Goal: Information Seeking & Learning: Understand process/instructions

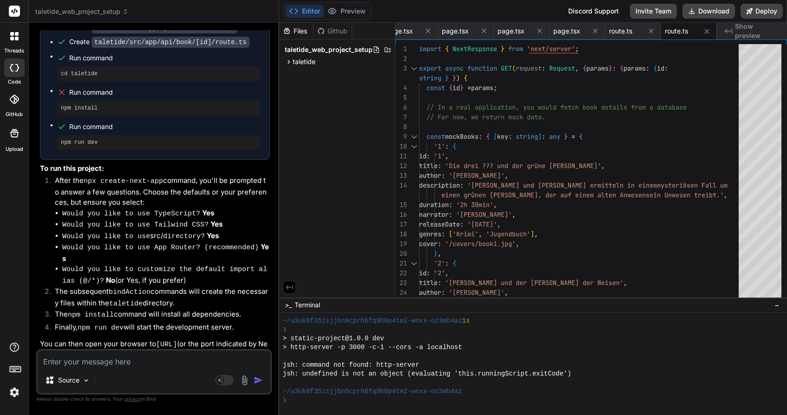
type textarea "k"
type textarea "x"
type textarea "ka"
type textarea "x"
type textarea "kan"
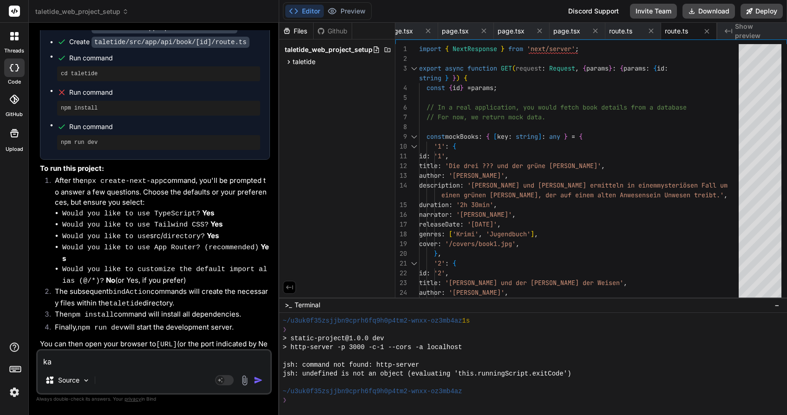
type textarea "x"
type textarea "kann"
type textarea "x"
type textarea "kanns"
type textarea "x"
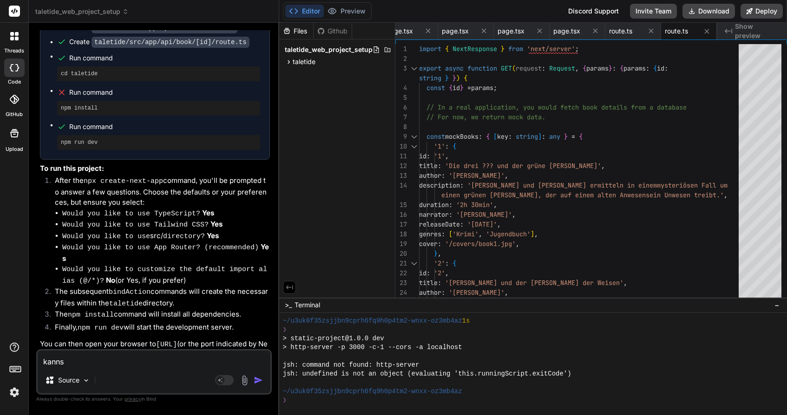
type textarea "kannst"
type textarea "x"
type textarea "kannst"
type textarea "x"
type textarea "kannst d"
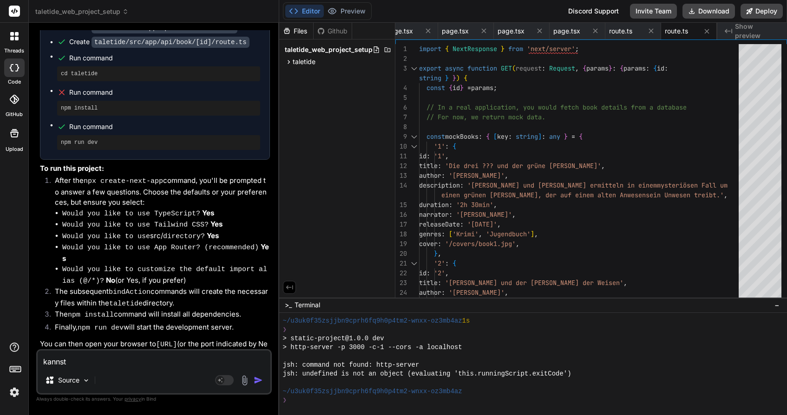
type textarea "x"
type textarea "kannst du"
type textarea "x"
type textarea "kannst du"
type textarea "x"
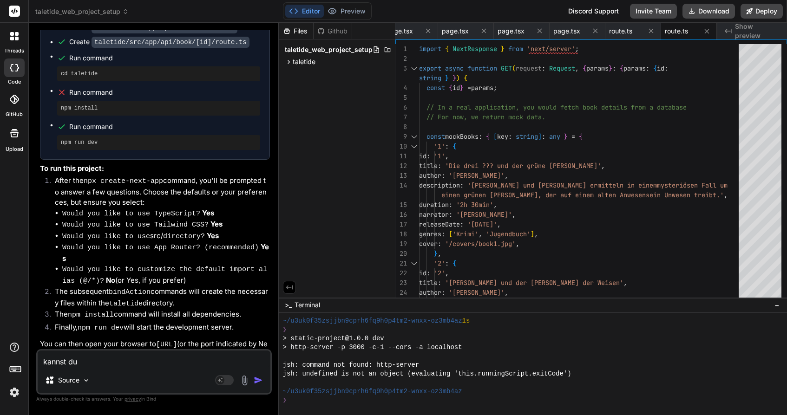
type textarea "kannst du b"
type textarea "x"
type textarea "kannst du bi"
type textarea "x"
type textarea "kannst du bit"
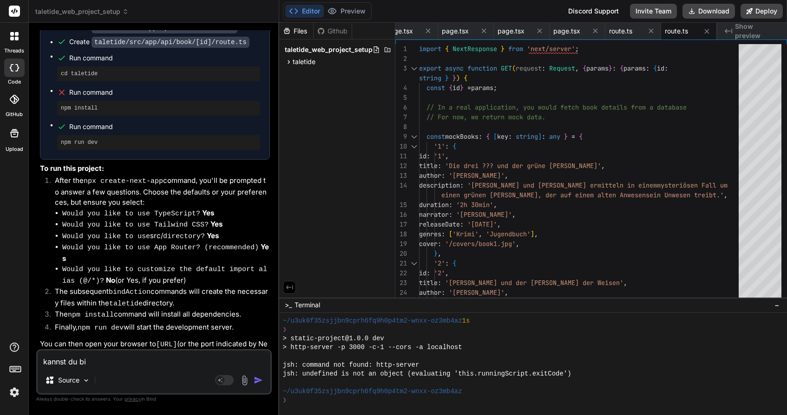
type textarea "x"
type textarea "kannst du bitt"
type textarea "x"
type textarea "kannst du bitte"
type textarea "x"
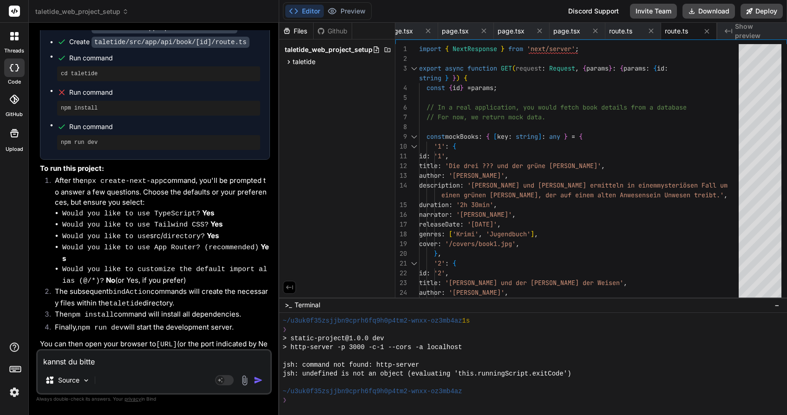
type textarea "kannst du bitte"
type textarea "x"
type textarea "kannst du bitte a"
type textarea "x"
type textarea "kannst du bitte au"
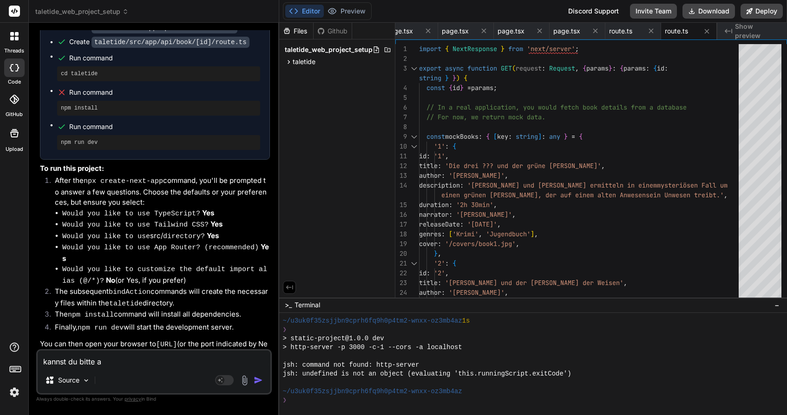
type textarea "x"
type textarea "kannst du bitte auf"
type textarea "x"
type textarea "kannst du bitte auf"
type textarea "x"
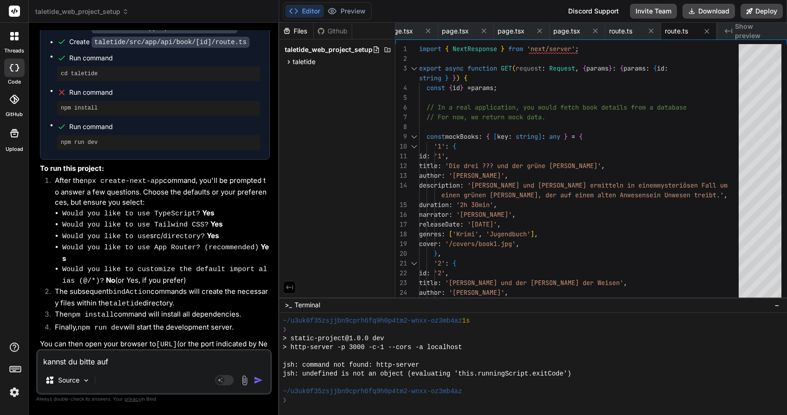
type textarea "kannst du bitte auf d"
type textarea "x"
type textarea "kannst du bitte auf de"
type textarea "x"
type textarea "kannst du bitte auf deu"
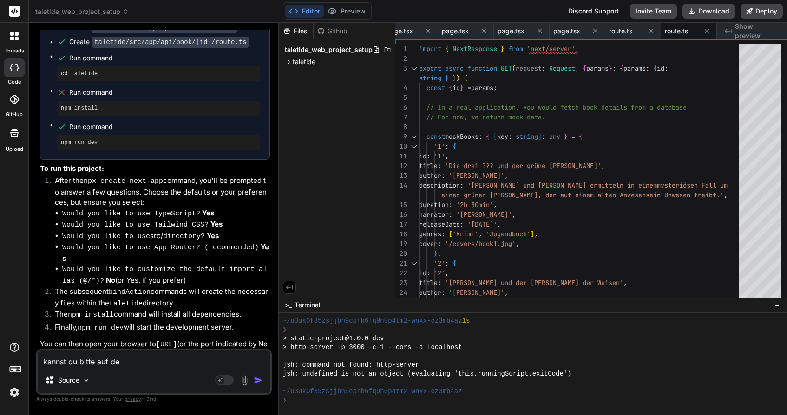
type textarea "x"
type textarea "kannst du bitte auf deut"
type textarea "x"
type textarea "kannst du bitte auf deuts"
type textarea "x"
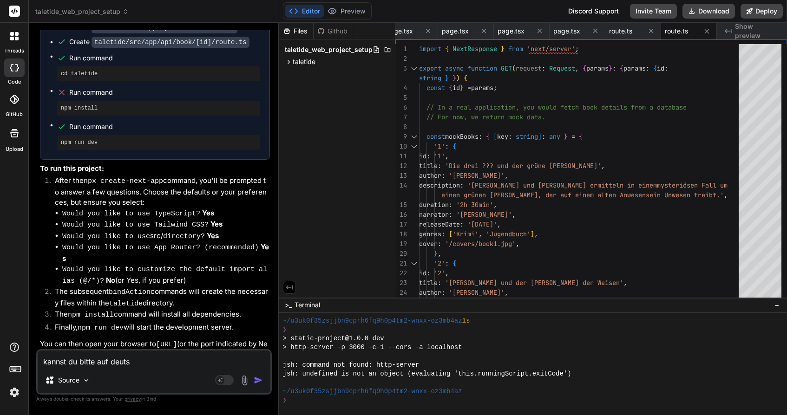
type textarea "kannst du bitte auf deutsc"
type textarea "x"
type textarea "kannst du bitte auf deutsch"
type textarea "x"
type textarea "kannst du bitte auf deutsch"
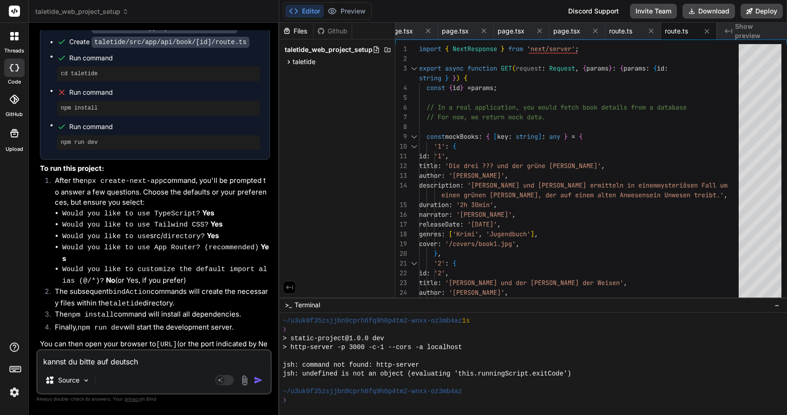
type textarea "x"
type textarea "kannst du bitte auf deutsch a"
type textarea "x"
type textarea "kannst du bitte auf deutsch an"
type textarea "x"
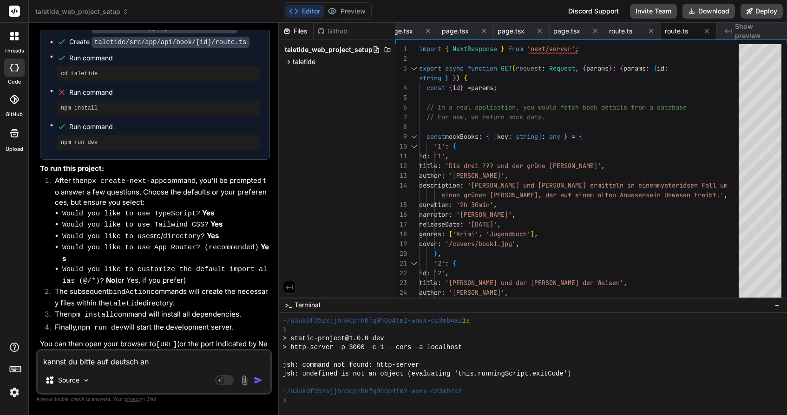
type textarea "kannst du bitte auf deutsch ant"
type textarea "x"
type textarea "kannst du bitte auf deutsch antw"
type textarea "x"
type textarea "kannst du bitte auf deutsch antwo"
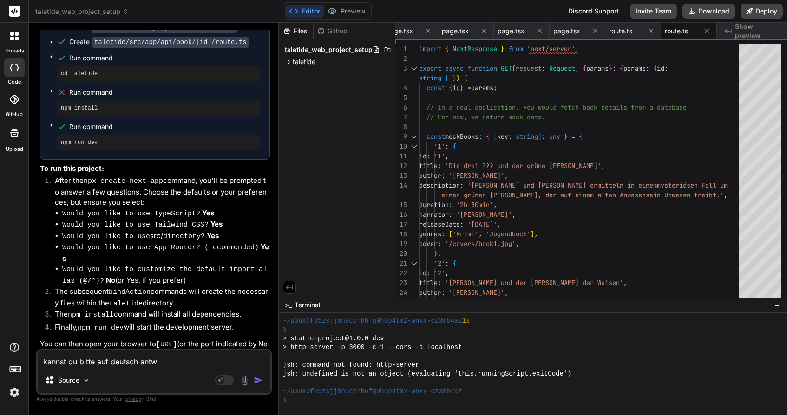
type textarea "x"
type textarea "kannst du bitte auf deutsch antwor"
type textarea "x"
type textarea "kannst du bitte auf deutsch antwort"
type textarea "x"
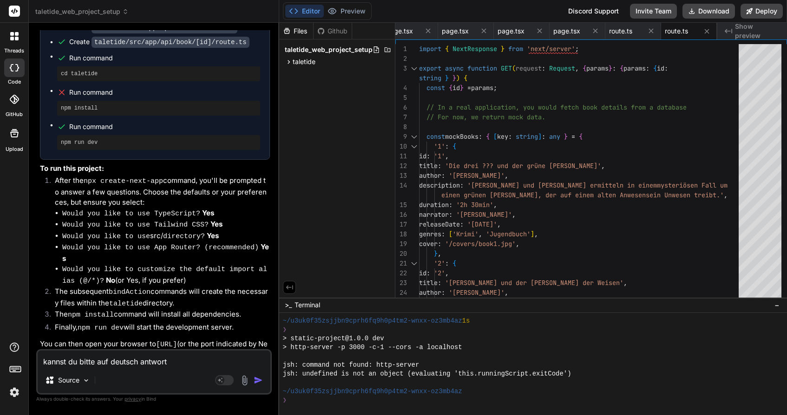
type textarea "kannst du bitte auf deutsch antworte"
type textarea "x"
type textarea "kannst du bitte auf deutsch antworten"
type textarea "x"
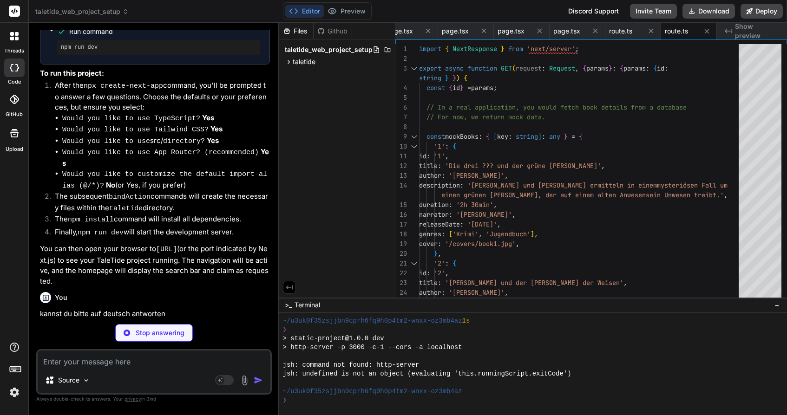
type textarea "x"
type textarea "g"
type textarea "x"
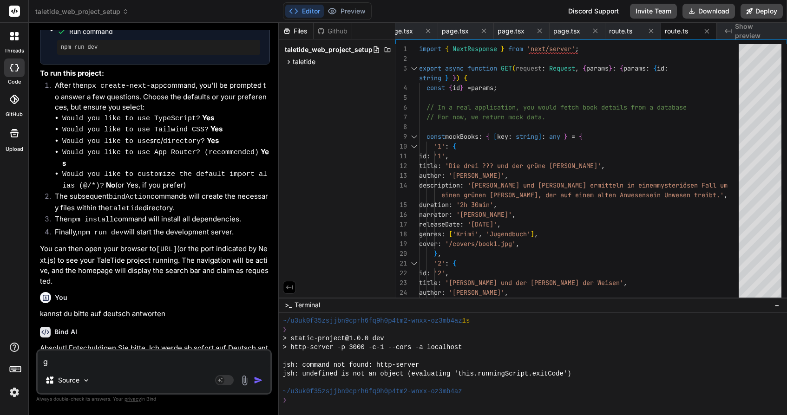
type textarea "gm"
type textarea "x"
type textarea "g"
type textarea "x"
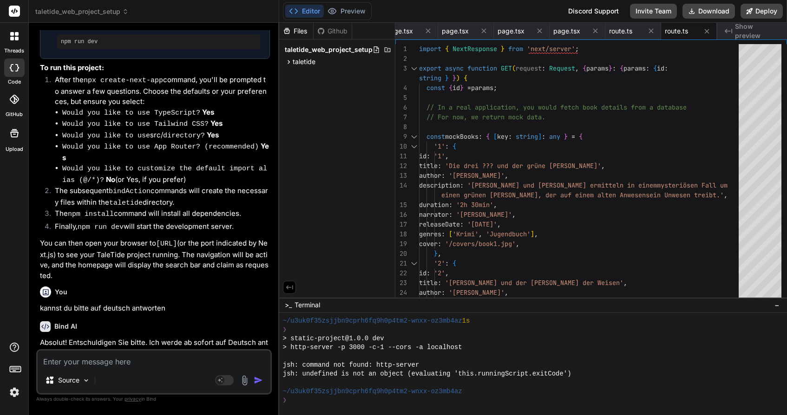
scroll to position [0, 0]
type textarea "j"
type textarea "x"
type textarea "ja"
type textarea "x"
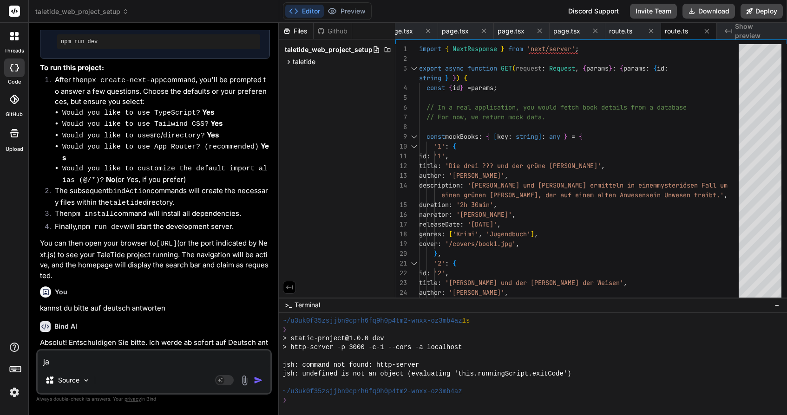
type textarea "ja,"
type textarea "x"
type textarea "ja,"
type textarea "x"
type textarea "ja, e"
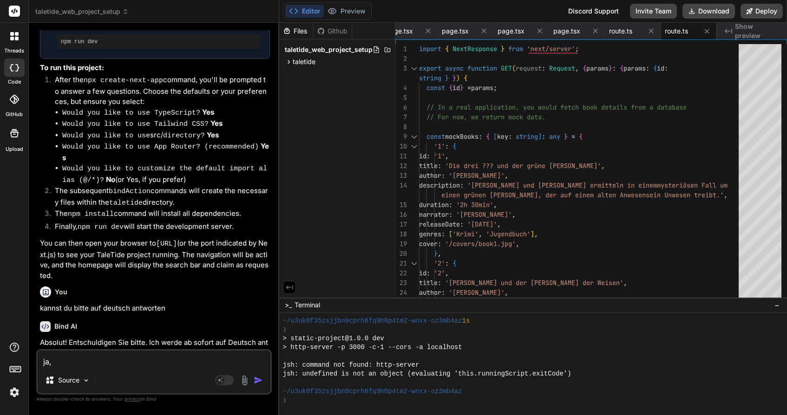
type textarea "x"
type textarea "ja, er"
type textarea "x"
type textarea "ja, erk"
type textarea "x"
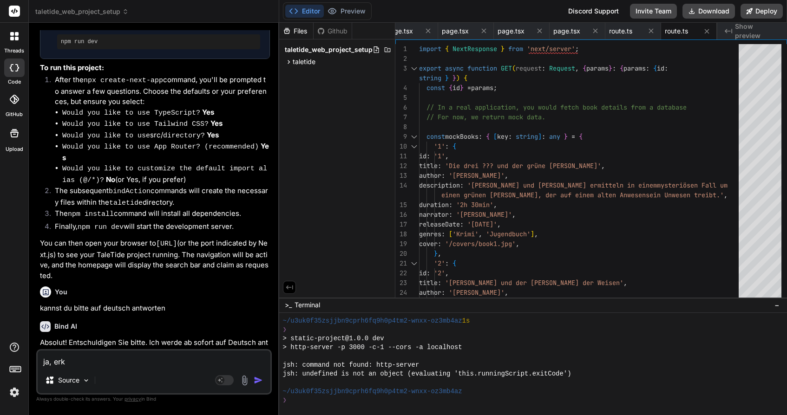
type textarea "ja, erkl"
type textarea "x"
type textarea "ja, erklä"
type textarea "x"
type textarea "ja, erklär"
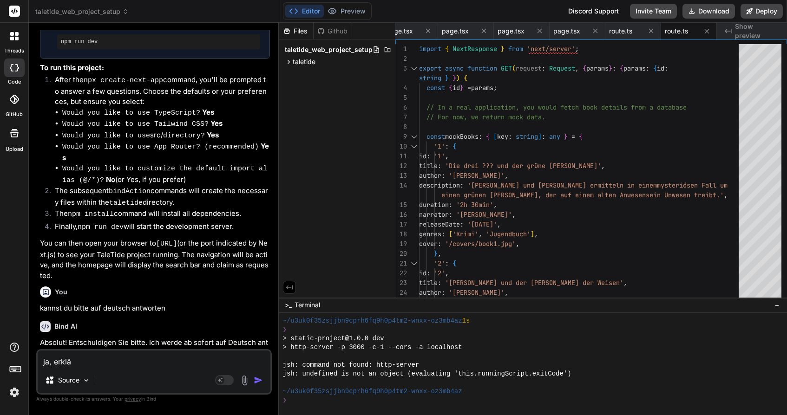
type textarea "x"
type textarea "ja, erklär"
type textarea "x"
type textarea "ja, erklär m"
type textarea "x"
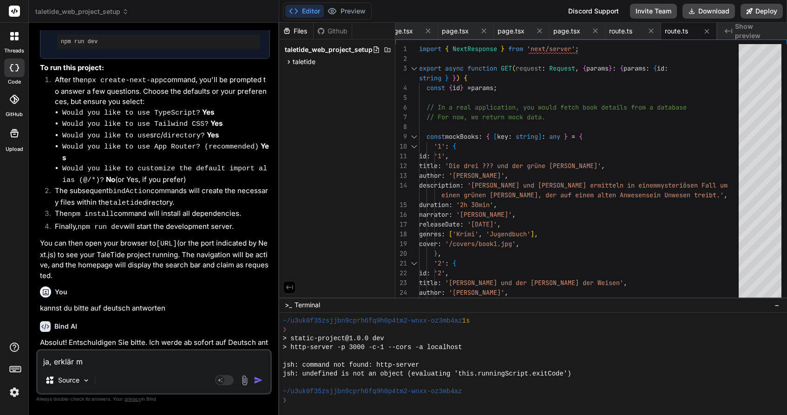
type textarea "ja, erklär mi"
type textarea "x"
type textarea "ja, erklär mir"
type textarea "x"
type textarea "ja, erklär mir"
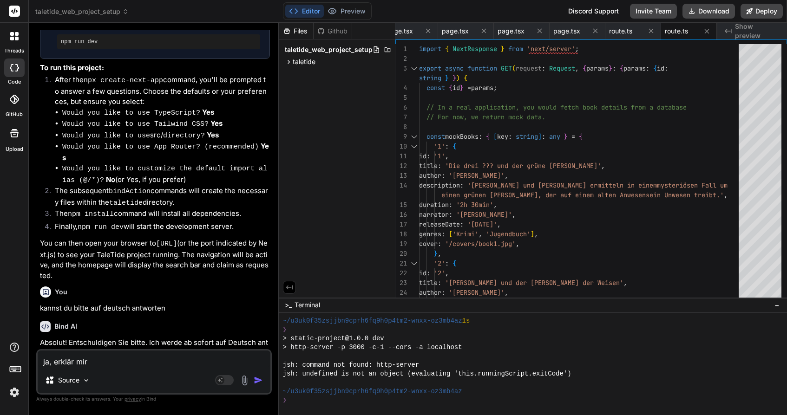
type textarea "x"
type textarea "ja, erklär mir b"
type textarea "x"
type textarea "ja, erklär mir bi"
type textarea "x"
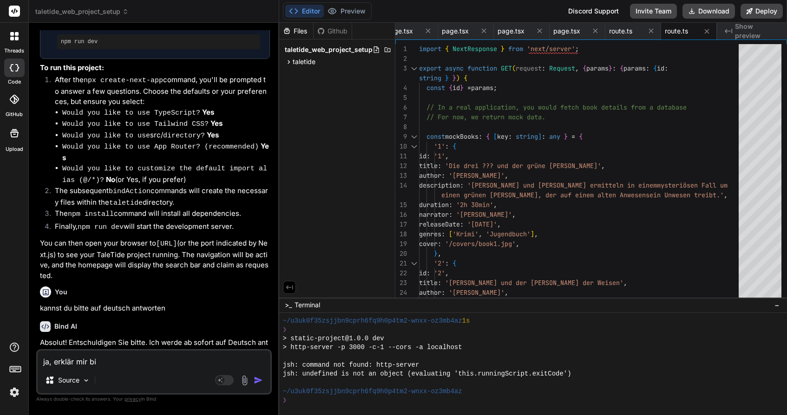
type textarea "ja, erklär mir bit"
type textarea "x"
type textarea "ja, erklär mir bitt"
type textarea "x"
type textarea "ja, erklär mir bitte"
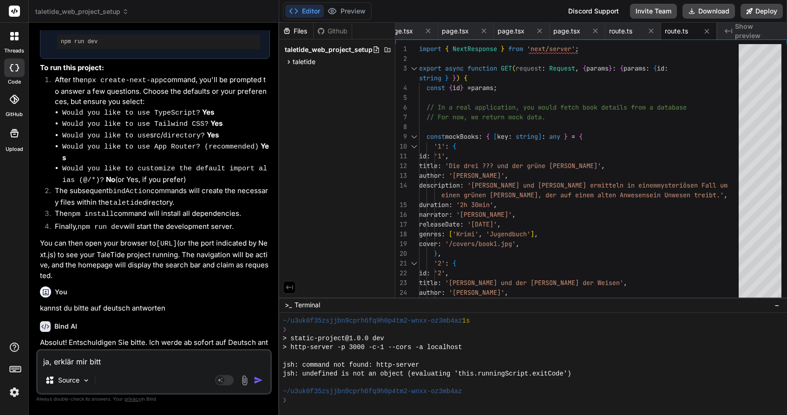
type textarea "x"
type textarea "ja, erklär mir bitte"
type textarea "x"
type textarea "ja, erklär mir bitte w"
type textarea "x"
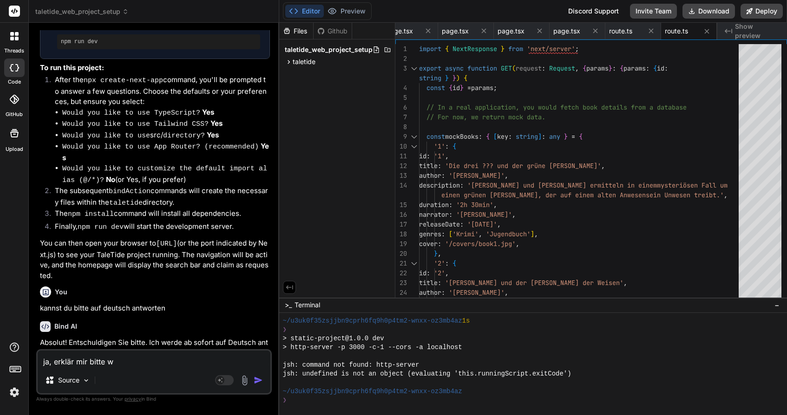
type textarea "ja, erklär mir bitte wa"
type textarea "x"
type textarea "ja, erklär mir bitte was"
type textarea "x"
type textarea "ja, erklär mir bitte was"
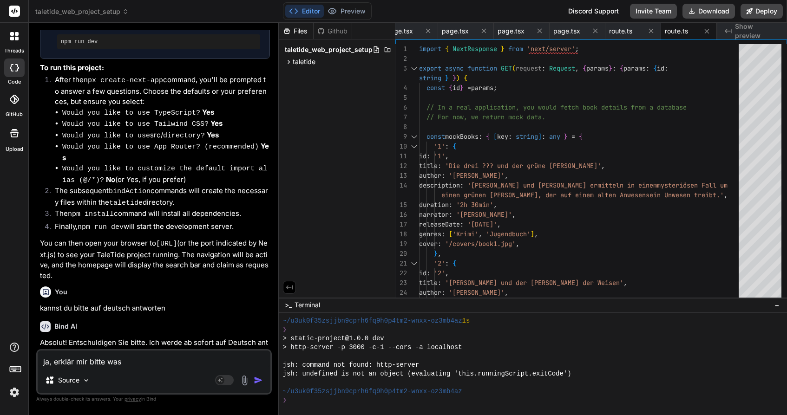
type textarea "x"
type textarea "ja, erklär mir bitte was i"
type textarea "x"
type textarea "ja, erklär mir bitte was ic"
type textarea "x"
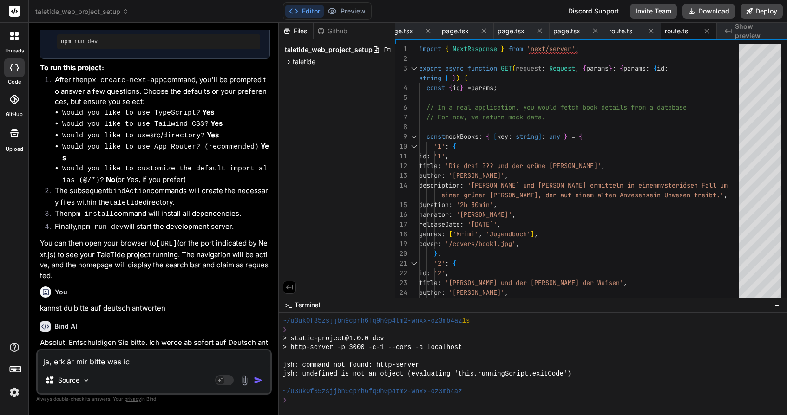
type textarea "ja, erklär mir bitte was ich"
type textarea "x"
type textarea "ja, erklär mir bitte was ich"
type textarea "x"
type textarea "ja, erklär mir bitte was ich a"
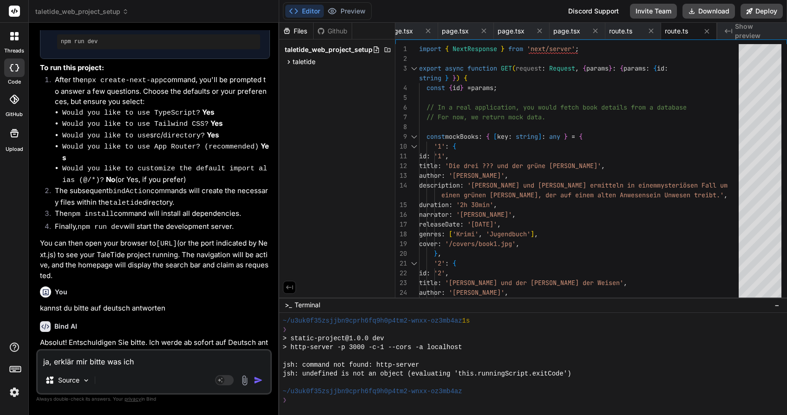
type textarea "x"
type textarea "ja, erklär mir bitte was ich au"
type textarea "x"
type textarea "ja, erklär mir bitte was ich a"
type textarea "x"
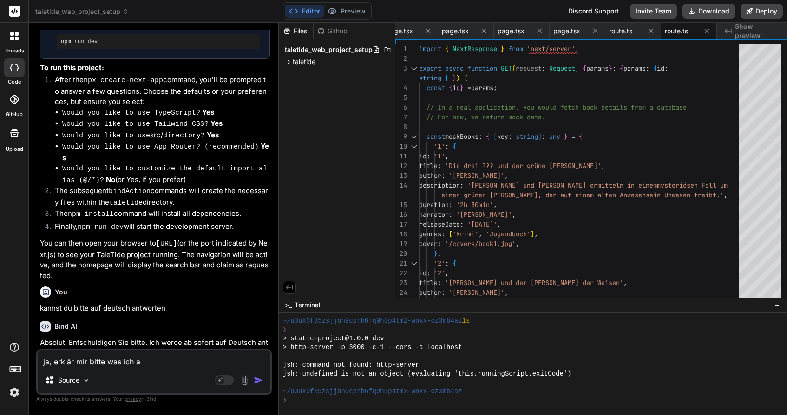
type textarea "ja, erklär mir bitte was ich"
type textarea "x"
type textarea "ja, erklär mir bitte was ich j"
type textarea "x"
type textarea "ja, erklär mir bitte was ich je"
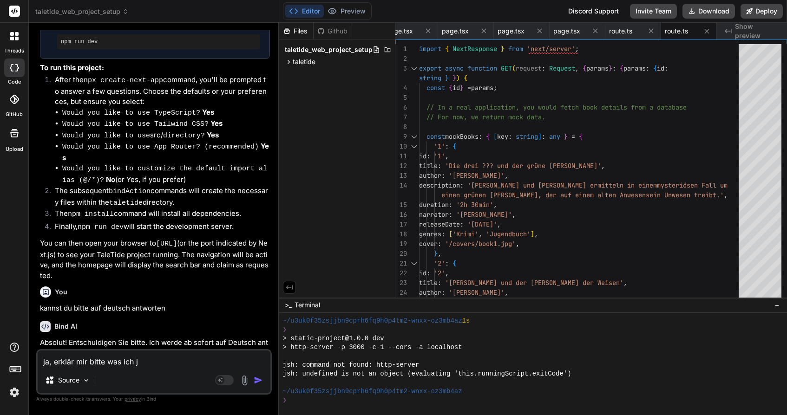
type textarea "x"
type textarea "ja, erklär mir bitte was ich jet"
type textarea "x"
type textarea "ja, erklär mir bitte was ich jetz"
type textarea "x"
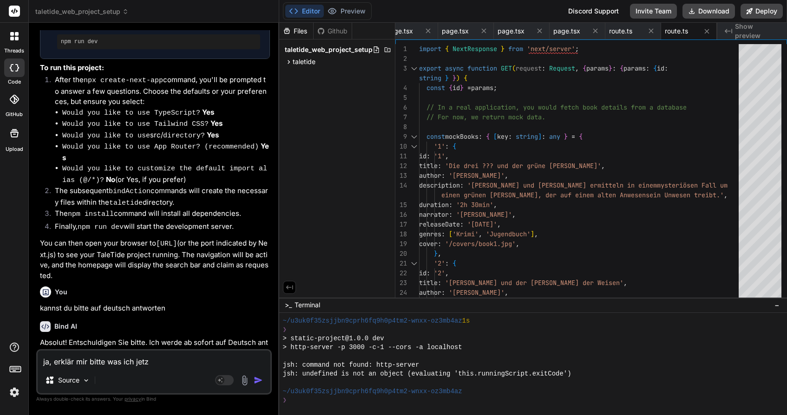
type textarea "ja, erklär mir bitte was ich jetzt"
type textarea "x"
type textarea "ja, erklär mir bitte was ich jetzt"
type textarea "x"
type textarea "ja, erklär mir bitte was ich jetzt t"
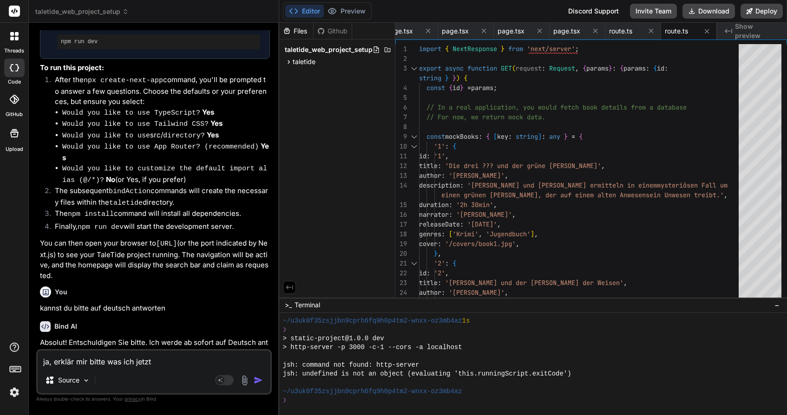
type textarea "x"
type textarea "ja, erklär mir bitte was ich jetzt tu"
type textarea "x"
type textarea "ja, erklär mir bitte was ich jetzt tun"
type textarea "x"
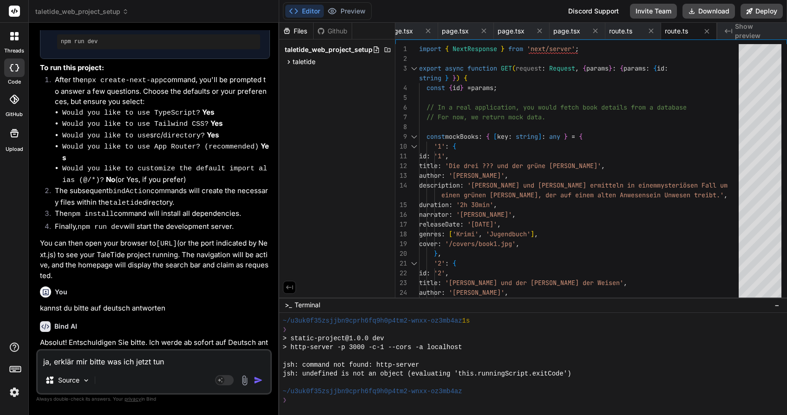
type textarea "ja, erklär mir bitte was ich jetzt tun"
type textarea "x"
type textarea "ja, erklär mir bitte was ich jetzt tun s"
type textarea "x"
type textarea "ja, erklär mir bitte was ich jetzt tun so"
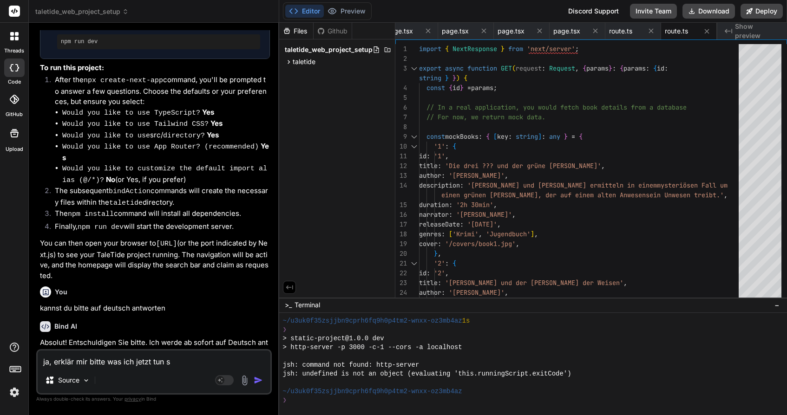
type textarea "x"
type textarea "ja, erklär mir bitte was ich jetzt tun sol"
type textarea "x"
type textarea "ja, erklär mir bitte was ich jetzt tun soll"
type textarea "x"
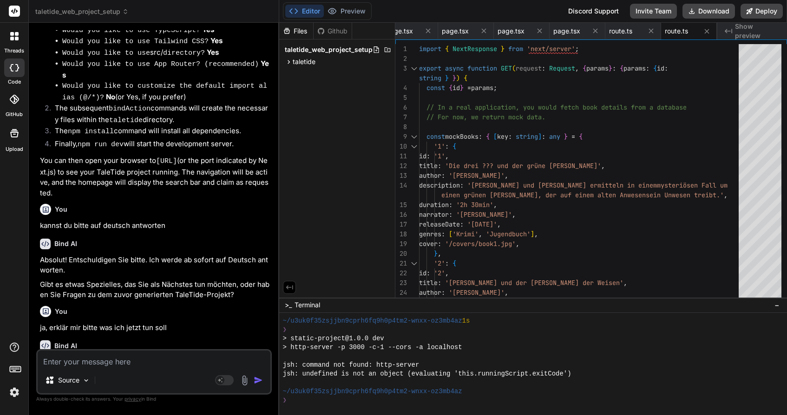
scroll to position [863, 0]
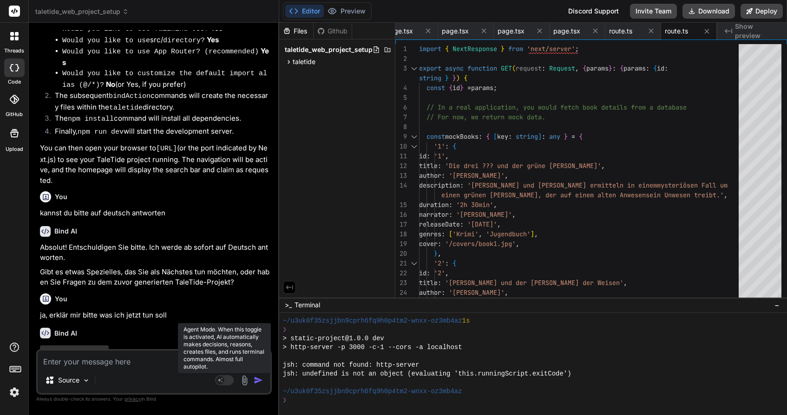
click at [227, 381] on rect at bounding box center [224, 381] width 19 height 10
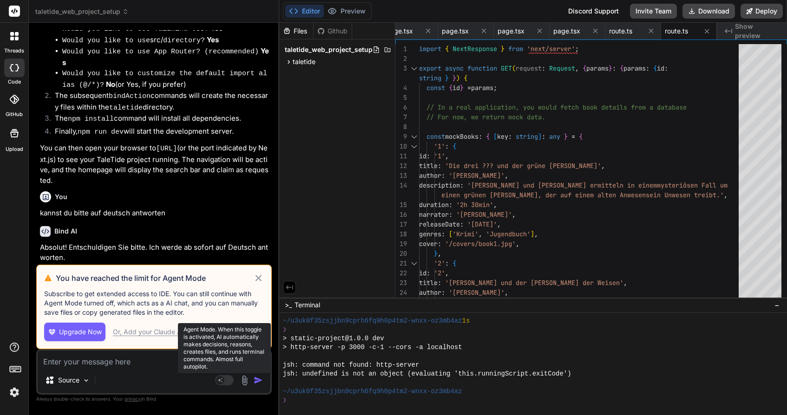
click at [227, 381] on rect at bounding box center [224, 381] width 19 height 10
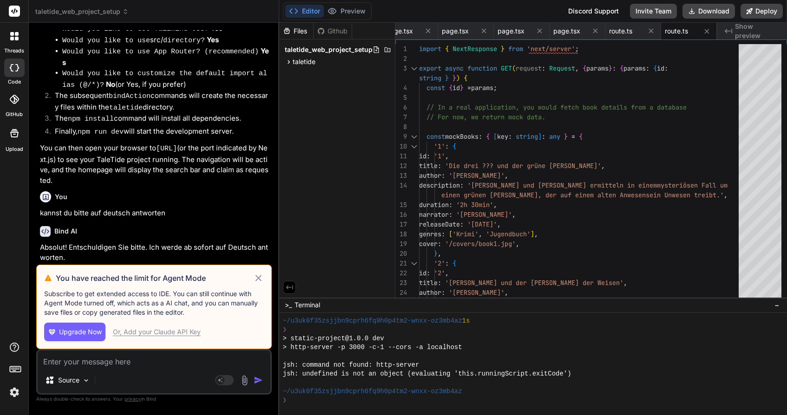
click at [257, 280] on icon at bounding box center [258, 278] width 6 height 6
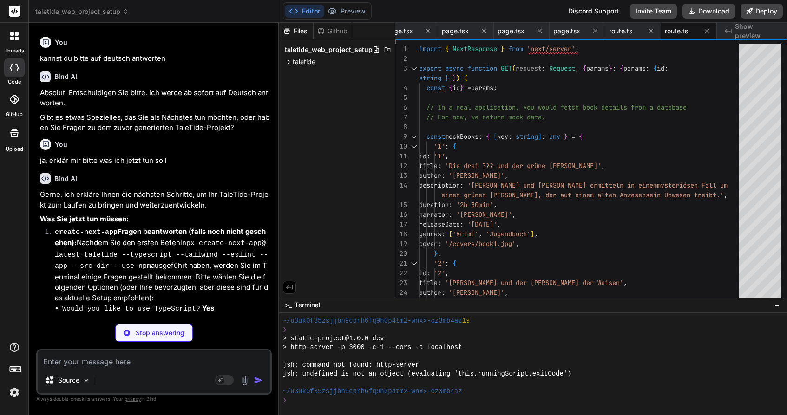
type textarea "x"
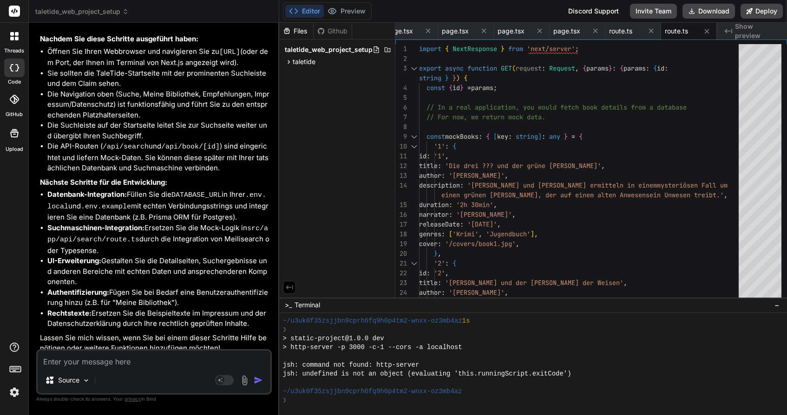
scroll to position [0, 0]
click at [746, 31] on span "Show preview" at bounding box center [757, 31] width 45 height 19
click at [730, 31] on icon "Created with Pixso." at bounding box center [728, 30] width 7 height 7
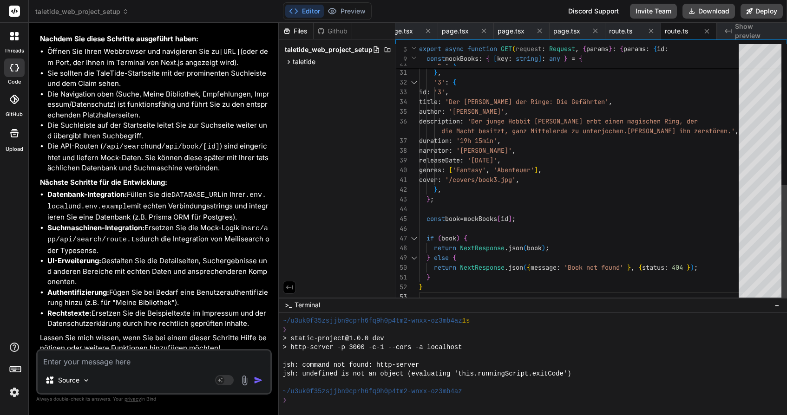
scroll to position [68, 0]
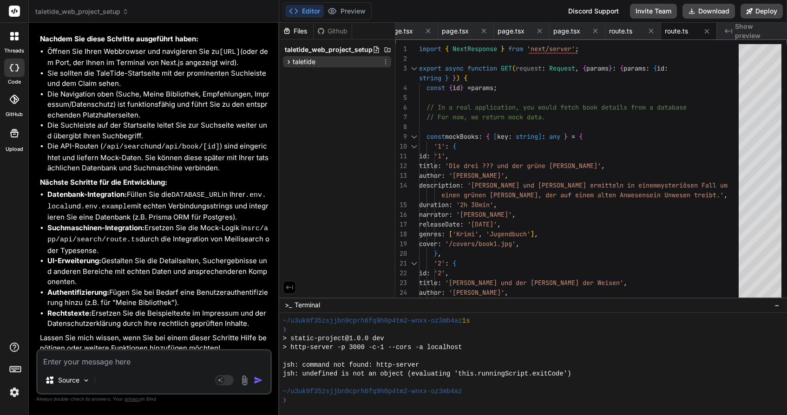
click at [289, 61] on icon at bounding box center [289, 62] width 2 height 4
click at [323, 49] on span "taletide_web_project_setup" at bounding box center [329, 49] width 88 height 9
click at [732, 32] on icon at bounding box center [728, 31] width 7 height 5
click at [158, 363] on textarea at bounding box center [154, 359] width 233 height 17
paste textarea "Lore: Ipsumdo Sitame con Adipi, Elitsedd, Eiusmodtemporin utl Etdoloremagnaali …"
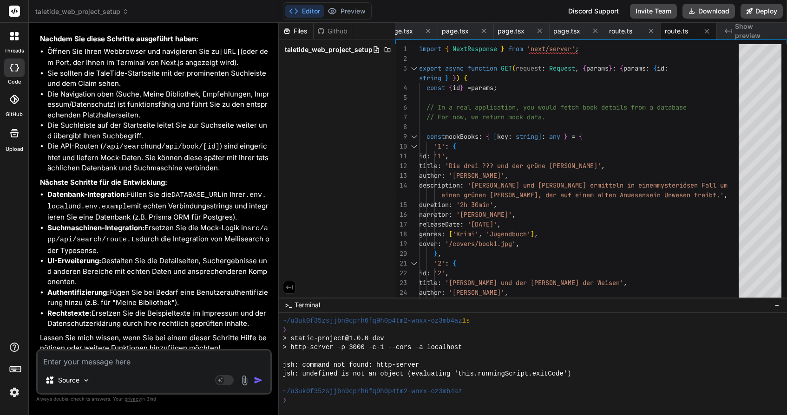
type textarea "Lore: Ipsumdo Sitame con Adipi, Elitsedd, Eiusmodtemporin utl Etdoloremagnaali …"
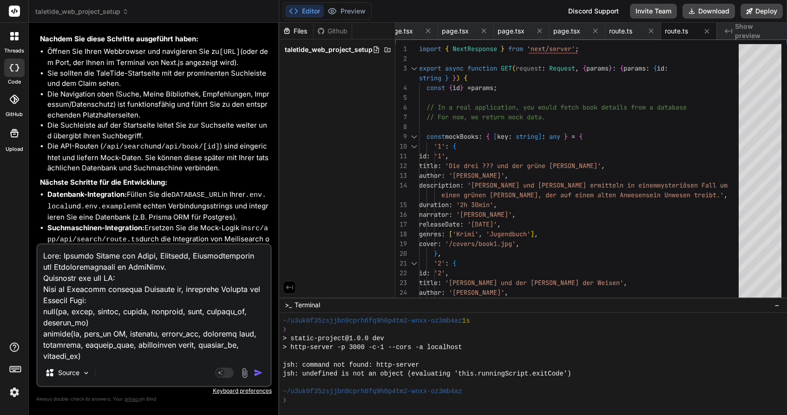
scroll to position [236, 0]
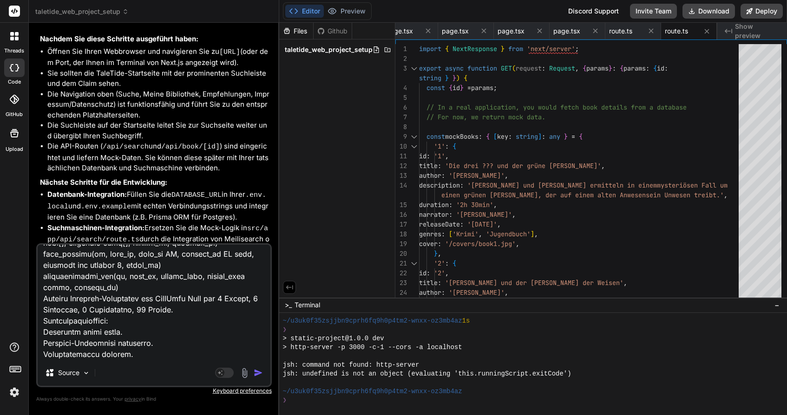
type textarea "x"
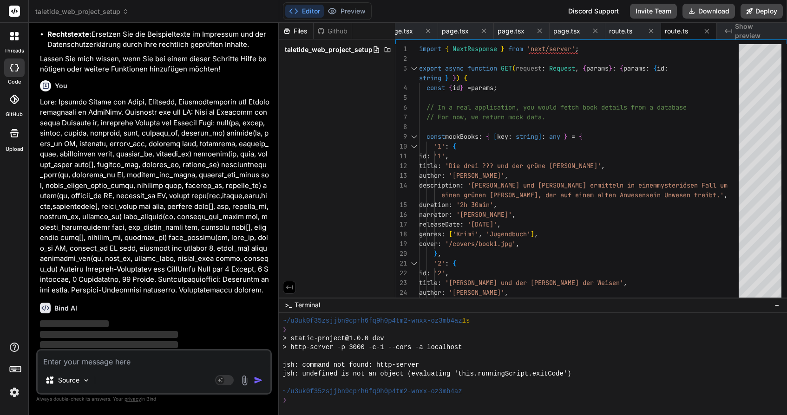
scroll to position [1758, 0]
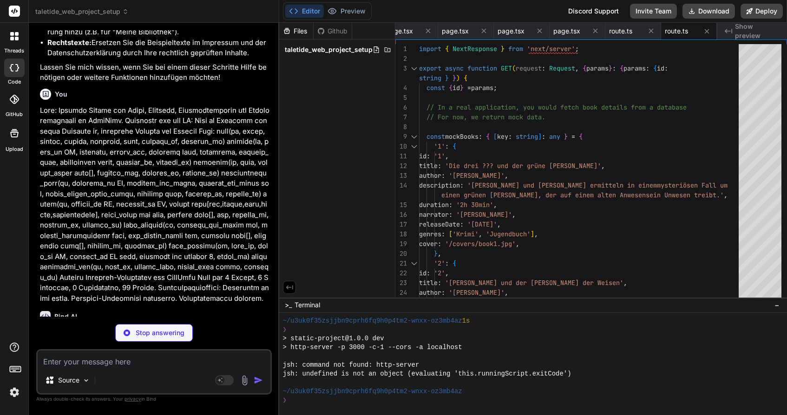
type textarea "x"
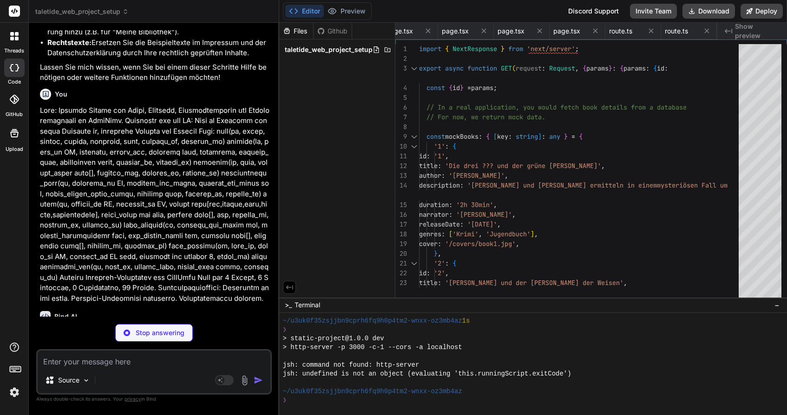
type textarea "((SELECT id FROM user_profile WHERE max_budget_cents = 1500), 'hash123abc', '{"…"
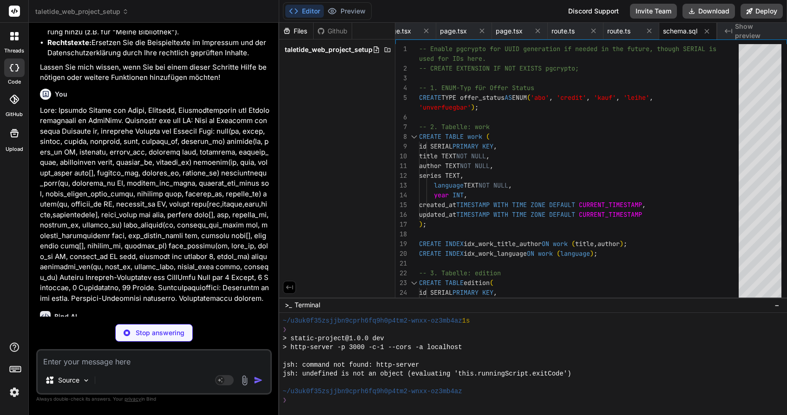
type textarea "x"
type textarea "psql -U [username] -h [hostname] -p [port] -d [database_name] -f taletide/db/sc…"
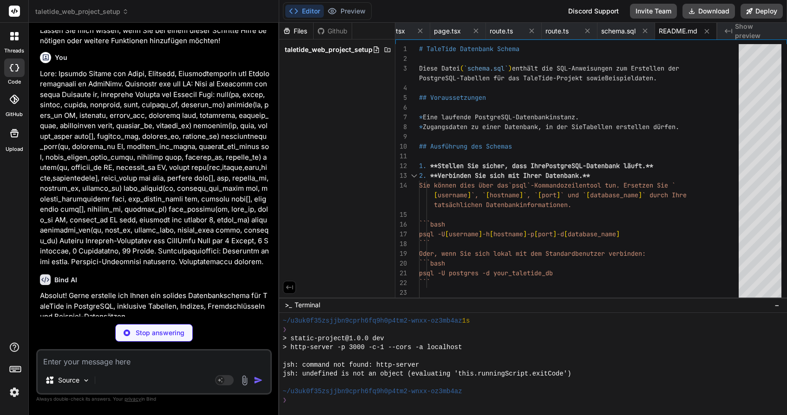
type textarea "x"
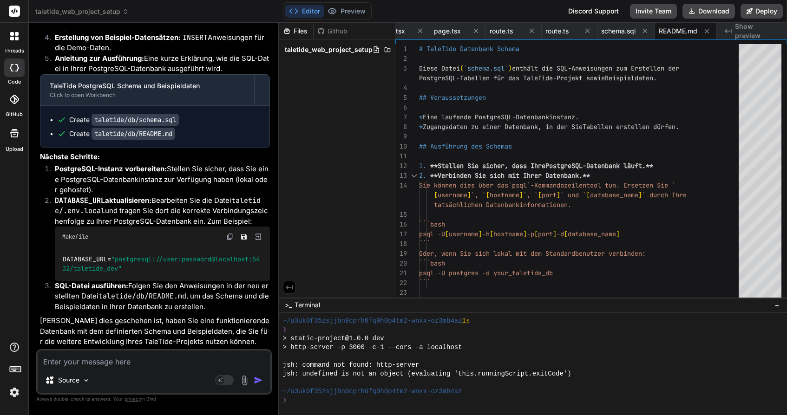
scroll to position [2177, 0]
paste textarea "Ziel: [PERSON_NAME], fehlertolerante Suche mit Facetten in TaleTide. Anweisung …"
type textarea "Ziel: [PERSON_NAME], fehlertolerante Suche mit Facetten in TaleTide. Anweisung …"
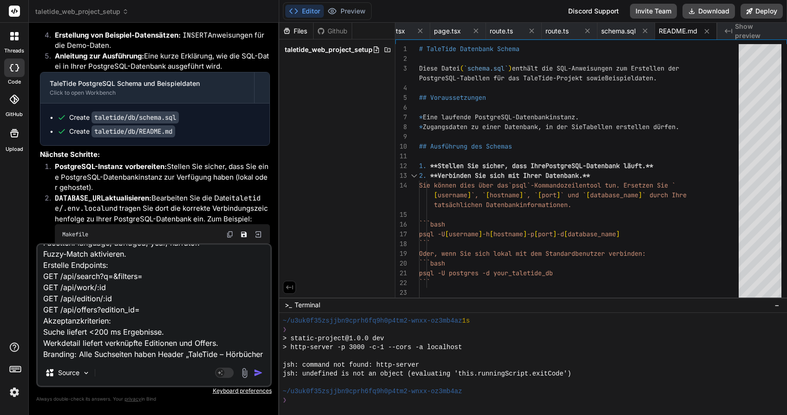
type textarea "x"
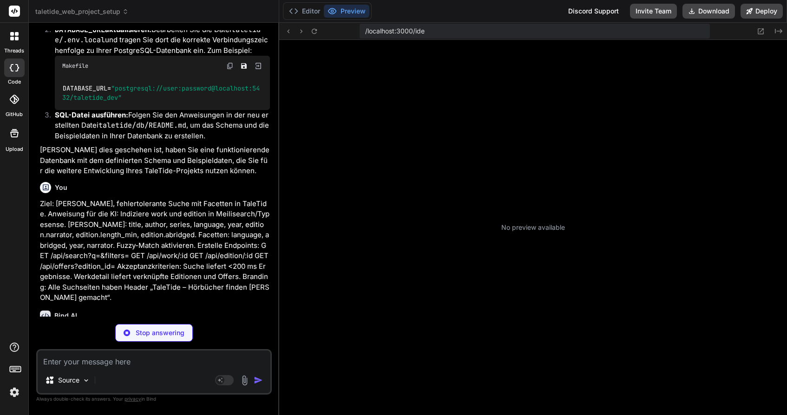
scroll to position [344, 0]
type textarea "x"
type textarea "# Database Configuration # Example: postgresql://user:password@host:port/databa…"
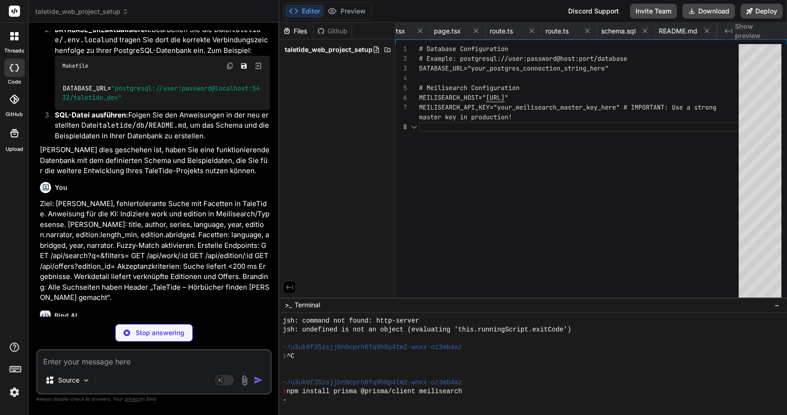
scroll to position [0, 0]
type textarea "x"
type textarea "MEILISEARCH_API_KEY="MASTER_KEY" # Update with your Meilisearch master key"
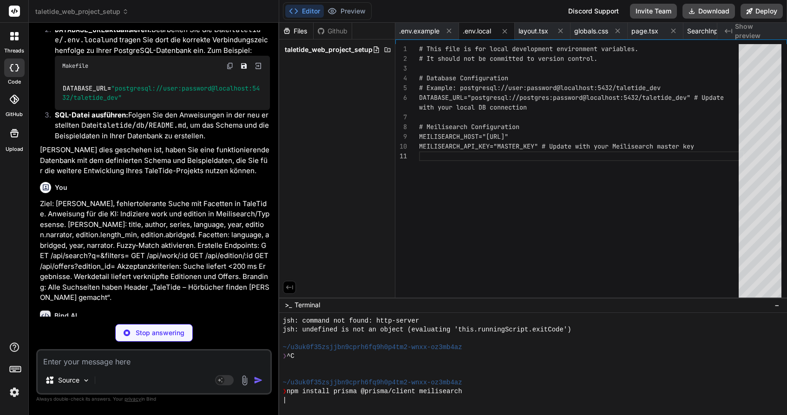
scroll to position [10, 0]
type textarea "x"
type textarea "}) .finally(async () => { await prisma.$disconnect(); });"
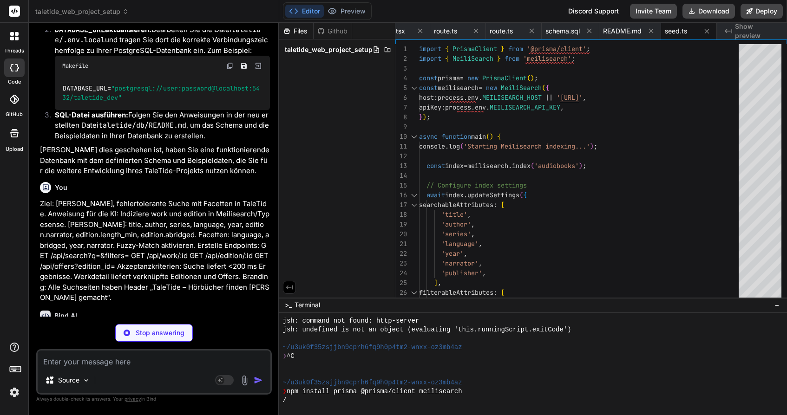
type textarea "x"
type textarea ""ts-node": "^10.9.2", "typescript": "^5" } }"
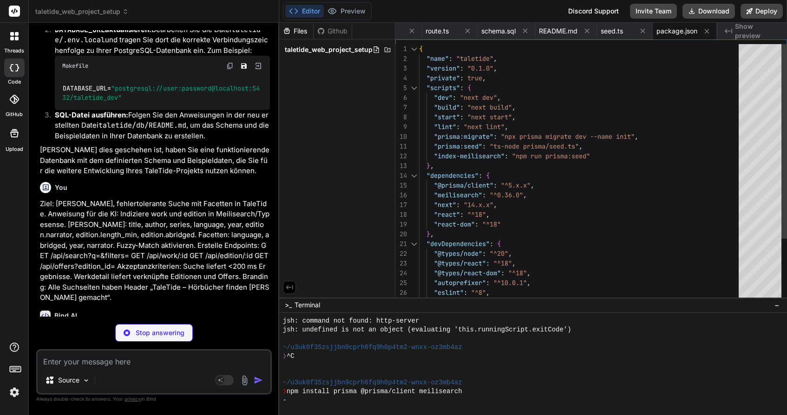
type textarea "x"
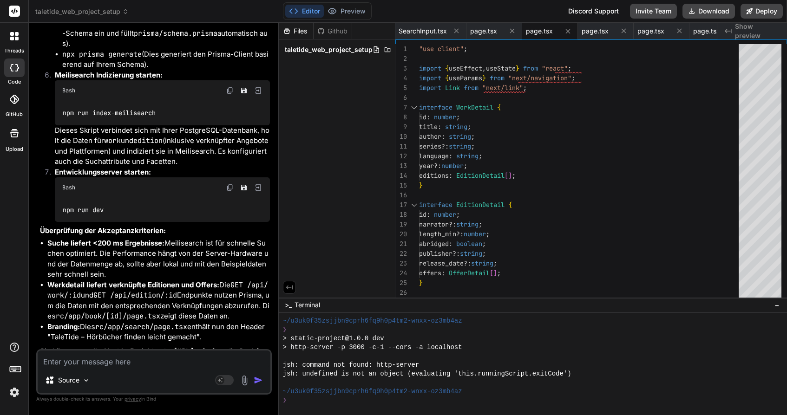
scroll to position [3909, 0]
click at [748, 30] on span "Show preview" at bounding box center [757, 31] width 45 height 19
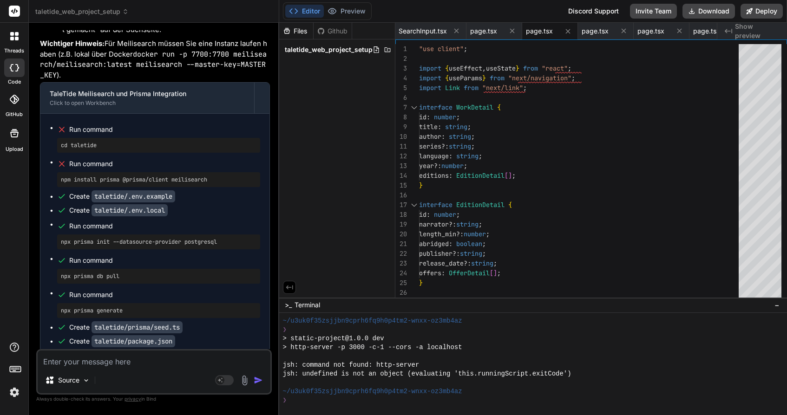
scroll to position [2992, 0]
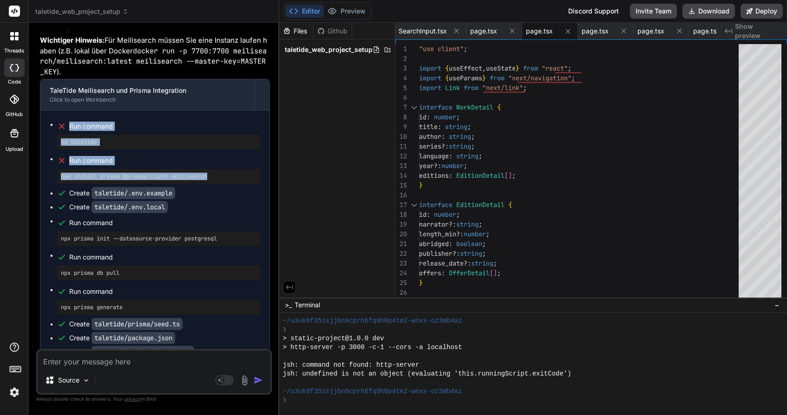
drag, startPoint x: 219, startPoint y: 159, endPoint x: 56, endPoint y: 109, distance: 170.8
click at [56, 120] on ul "Run command cd taletide Run command npm install prisma @prisma/client meilisear…" at bounding box center [155, 328] width 211 height 417
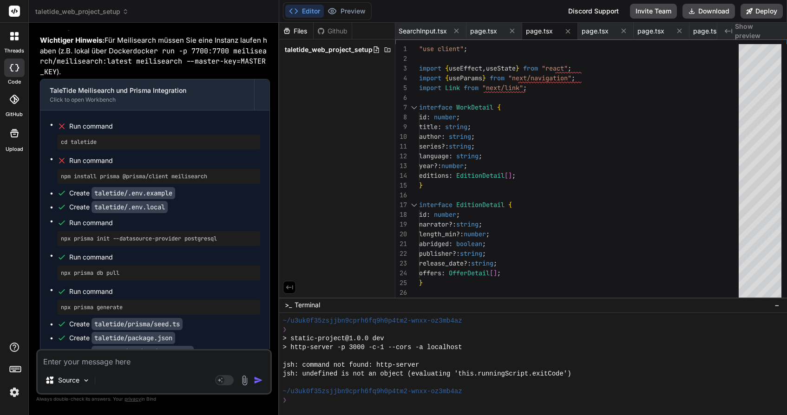
click at [68, 362] on textarea at bounding box center [154, 359] width 233 height 17
paste textarea "Ziel: [PERSON_NAME], fehlertolerante Suche mit Facetten in TaleTide. Anweisung …"
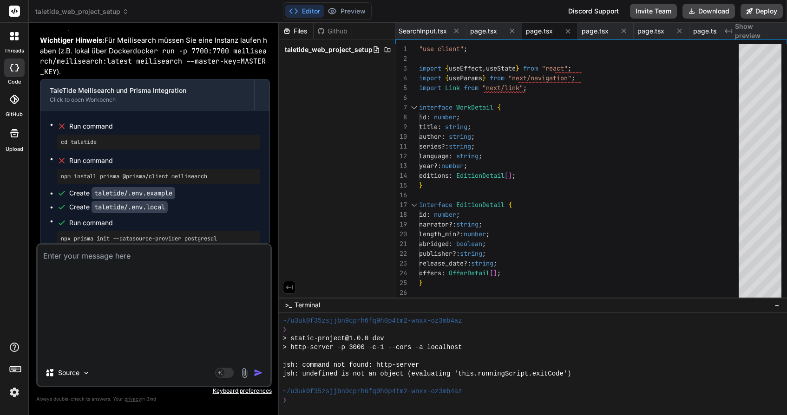
scroll to position [0, 0]
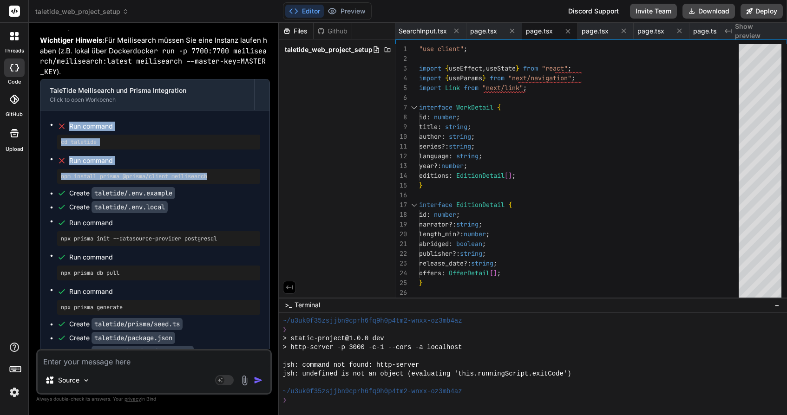
drag, startPoint x: 70, startPoint y: 108, endPoint x: 219, endPoint y: 161, distance: 157.7
click at [219, 161] on ul "Run command cd taletide Run command npm install prisma @prisma/client meilisear…" at bounding box center [155, 328] width 211 height 417
copy ul "Run command cd taletide Run command npm install prisma @prisma/client meilisear…"
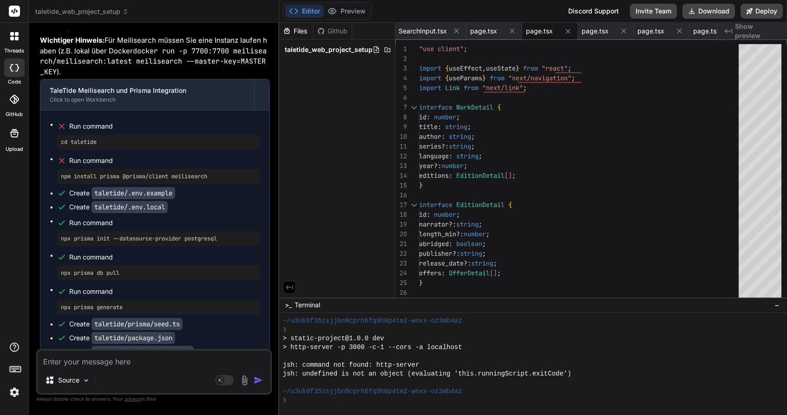
click at [152, 365] on textarea at bounding box center [154, 359] width 233 height 17
paste textarea "Run command cd taletide Run command npm install prisma @prisma/client meilisear…"
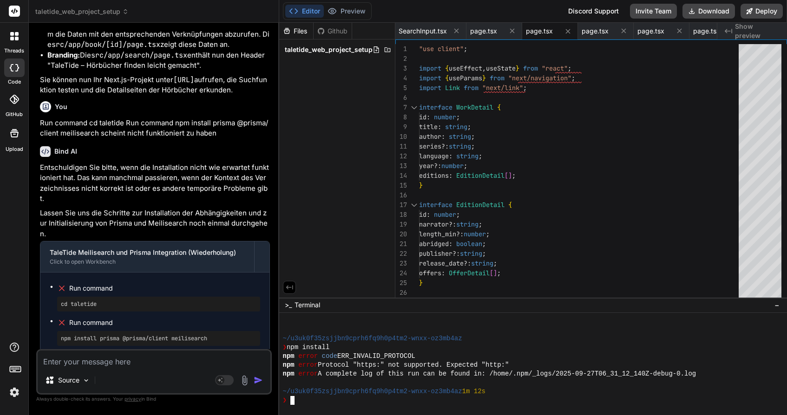
click at [300, 400] on div "❯" at bounding box center [530, 400] width 494 height 9
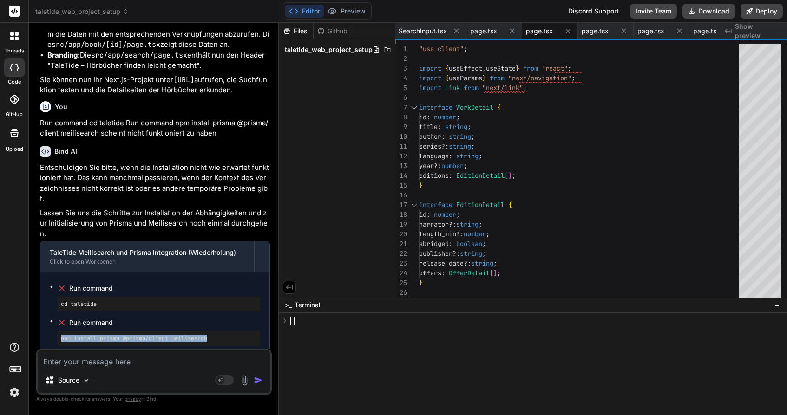
drag, startPoint x: 237, startPoint y: 301, endPoint x: 61, endPoint y: 297, distance: 175.7
click at [61, 331] on div "npm install prisma @prisma/client meilisearch" at bounding box center [158, 338] width 203 height 15
copy pre "npm install prisma @prisma/client meilisearch"
click at [291, 325] on textarea "Terminal input" at bounding box center [292, 321] width 4 height 9
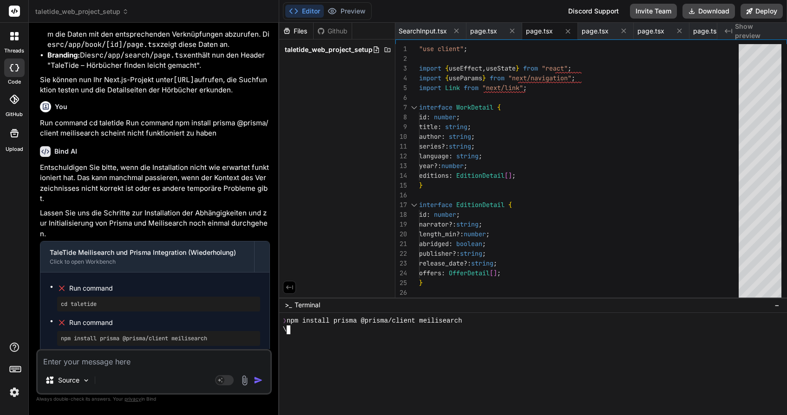
click at [374, 340] on div at bounding box center [530, 339] width 494 height 9
click at [330, 336] on div at bounding box center [530, 339] width 494 height 9
click at [298, 8] on icon at bounding box center [293, 11] width 9 height 9
click at [303, 27] on div "Files" at bounding box center [296, 30] width 34 height 9
click at [331, 49] on span "taletide_web_project_setup" at bounding box center [329, 49] width 88 height 9
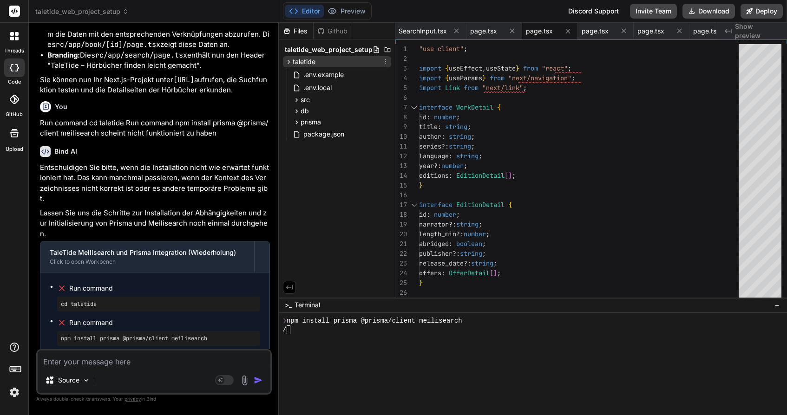
click at [308, 59] on span "taletide" at bounding box center [304, 61] width 23 height 9
click at [303, 60] on span "taletide" at bounding box center [304, 61] width 23 height 9
drag, startPoint x: 745, startPoint y: 31, endPoint x: 734, endPoint y: 30, distance: 11.2
click at [734, 30] on div "Created with Pixso. Show preview" at bounding box center [753, 31] width 70 height 17
click at [734, 29] on div "Created with Pixso. Show preview" at bounding box center [753, 31] width 70 height 17
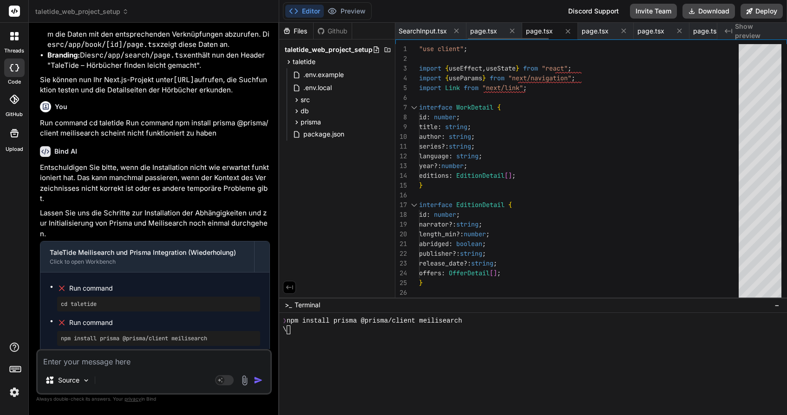
click at [543, 33] on span "page.tsx" at bounding box center [539, 30] width 27 height 9
click at [490, 30] on span "page.tsx" at bounding box center [483, 30] width 27 height 9
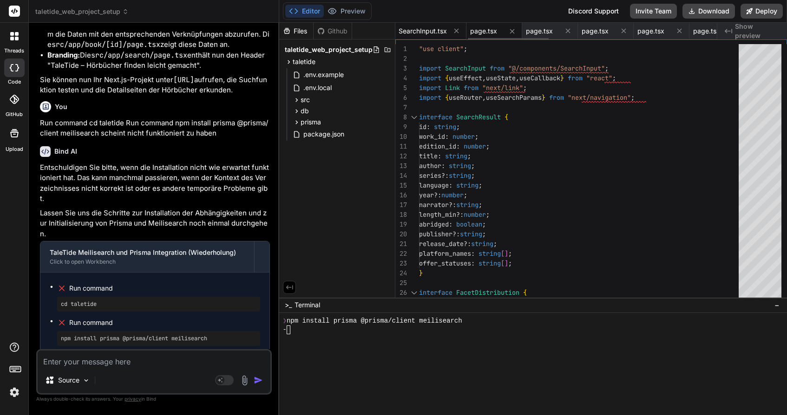
click at [427, 30] on span "SearchInput.tsx" at bounding box center [423, 30] width 48 height 9
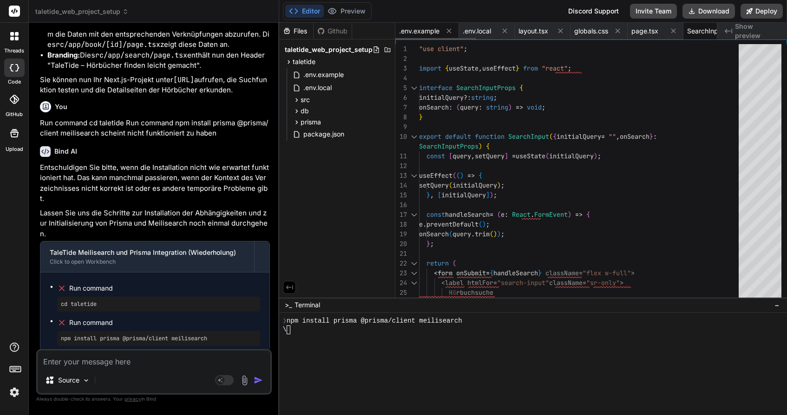
click at [420, 30] on span ".env.example" at bounding box center [419, 30] width 40 height 9
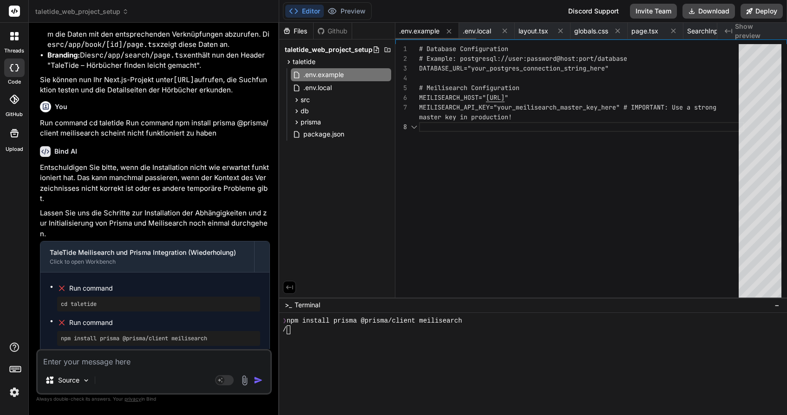
scroll to position [78, 0]
click at [420, 30] on span ".env.example" at bounding box center [419, 30] width 40 height 9
click at [108, 13] on span "taletide_web_project_setup" at bounding box center [81, 11] width 93 height 9
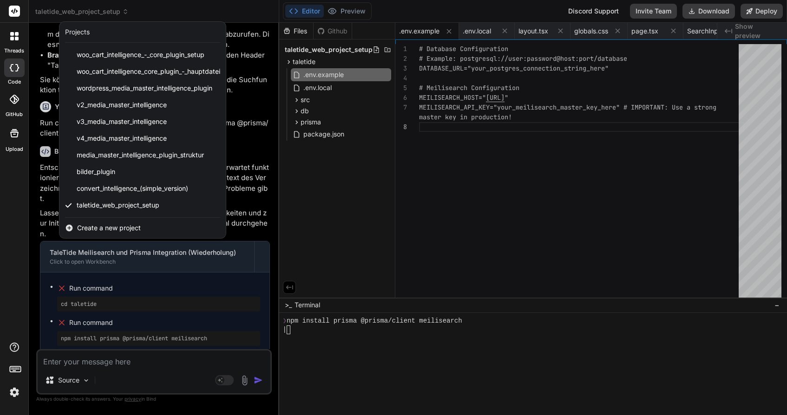
click at [256, 265] on div at bounding box center [393, 207] width 787 height 415
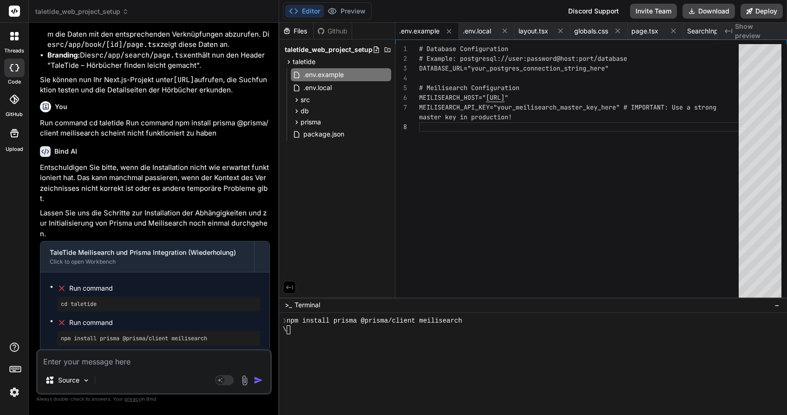
scroll to position [68, 0]
click at [523, 111] on span "MEILISEARCH_API_KEY="your_meilisearch_master_key_h" at bounding box center [512, 107] width 186 height 8
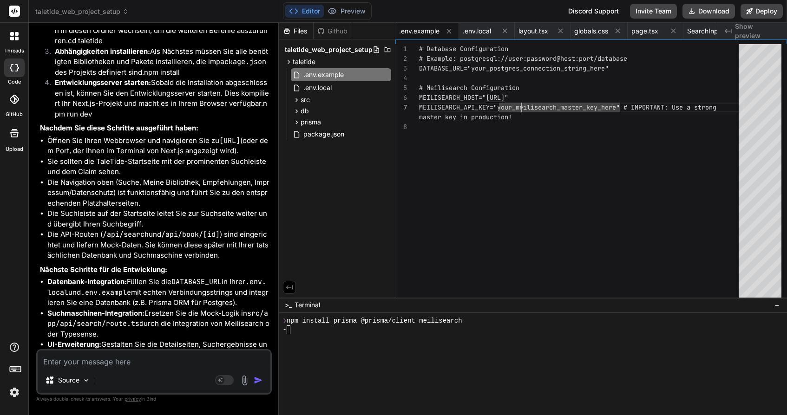
scroll to position [1367, 0]
click at [20, 67] on div at bounding box center [14, 68] width 20 height 19
click at [15, 41] on div at bounding box center [15, 36] width 20 height 20
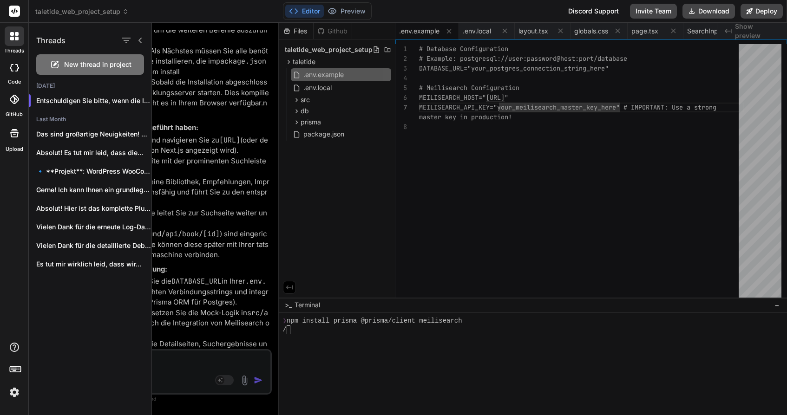
click at [15, 73] on div at bounding box center [14, 68] width 20 height 19
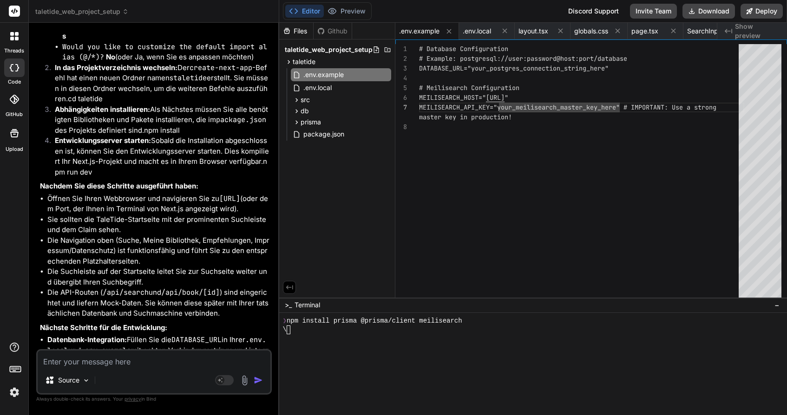
scroll to position [1307, 0]
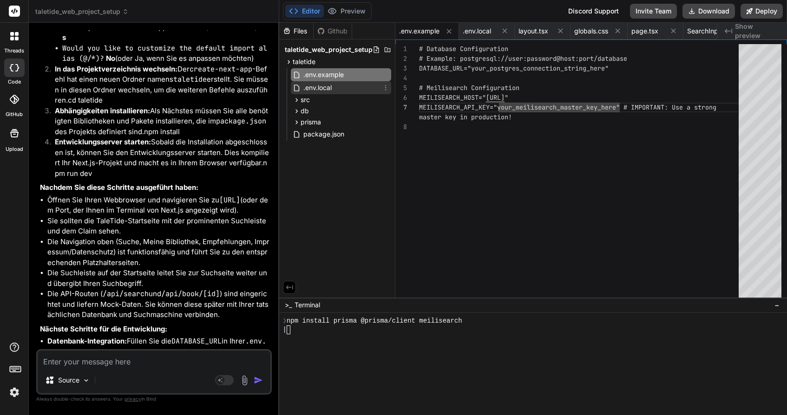
click at [313, 91] on span ".env.local" at bounding box center [318, 87] width 30 height 11
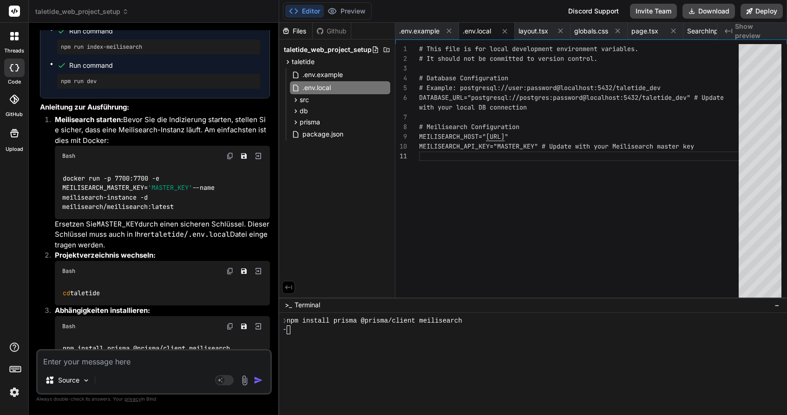
scroll to position [3439, 0]
click at [13, 16] on rect at bounding box center [14, 11] width 11 height 11
click at [310, 357] on div at bounding box center [530, 356] width 494 height 9
click at [112, 15] on span "taletide_web_project_setup" at bounding box center [81, 11] width 93 height 9
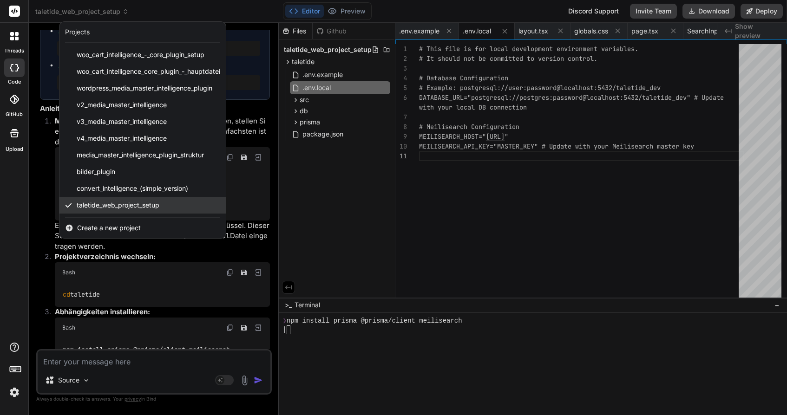
click at [164, 206] on div "taletide_web_project_setup" at bounding box center [142, 205] width 166 height 17
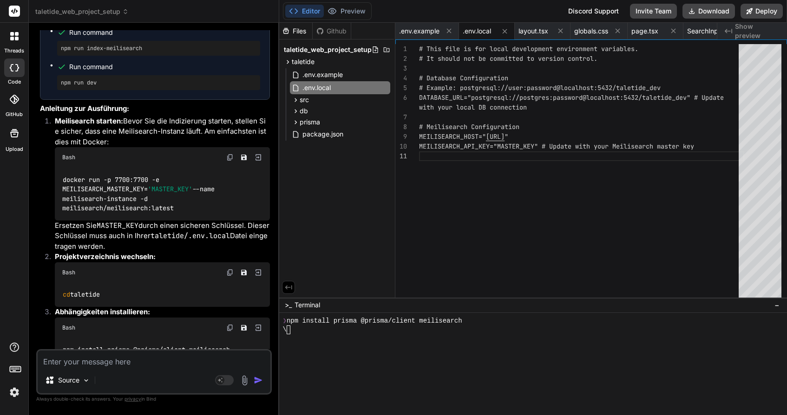
click at [18, 36] on icon at bounding box center [14, 36] width 8 height 8
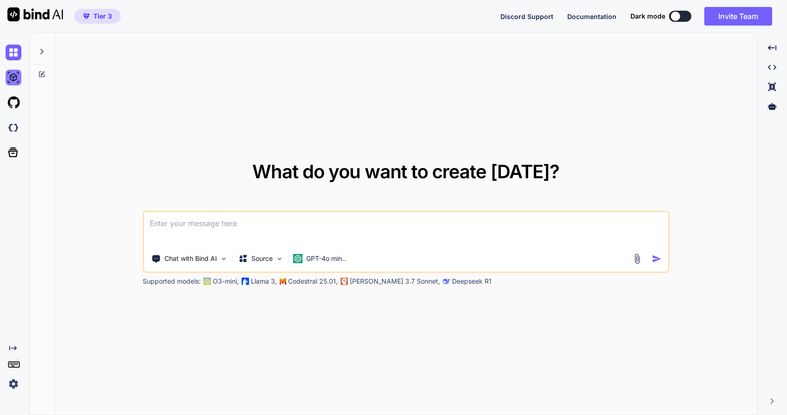
click at [8, 78] on img at bounding box center [14, 78] width 16 height 16
type textarea "x"
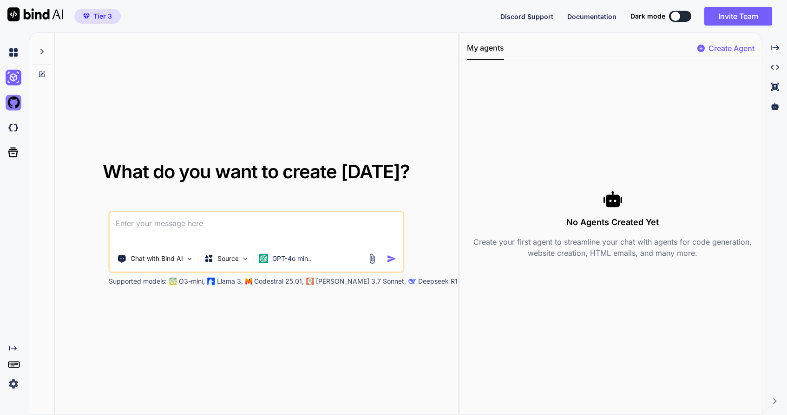
click at [15, 99] on img at bounding box center [14, 103] width 16 height 16
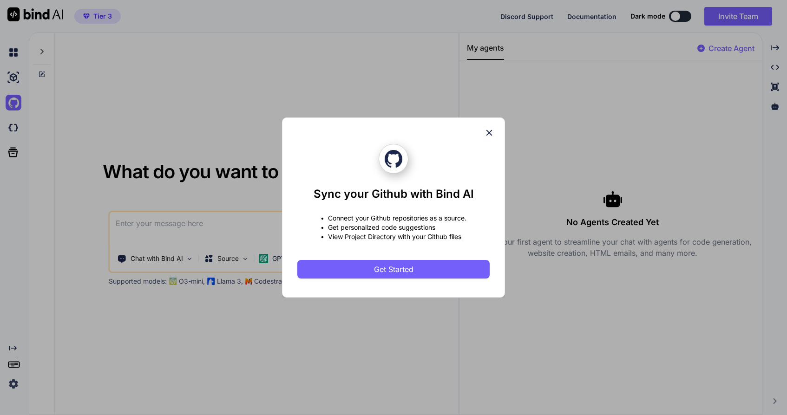
click at [495, 137] on div "Sync your Github with Bind AI • Connect your Github repositories as a source. •…" at bounding box center [393, 208] width 223 height 180
click at [491, 135] on icon at bounding box center [490, 133] width 6 height 6
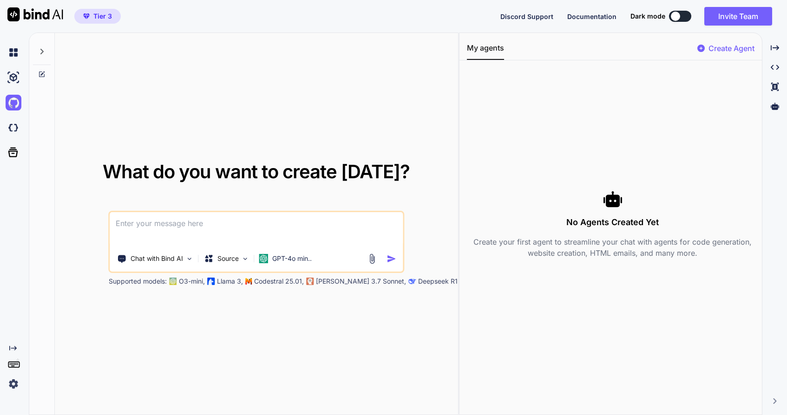
click at [115, 92] on div "What do you want to create [DATE]? Chat with Bind AI Source GPT-4o min.. Suppor…" at bounding box center [256, 224] width 403 height 383
click at [18, 126] on img at bounding box center [14, 128] width 16 height 16
click at [291, 260] on p "GPT-4o min.." at bounding box center [292, 258] width 40 height 9
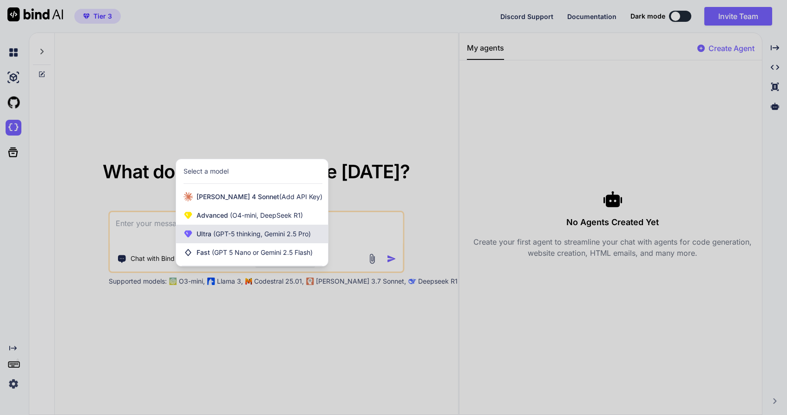
click at [267, 241] on div "Ultra (GPT-5 thinking, Gemini 2.5 Pro)" at bounding box center [252, 234] width 152 height 19
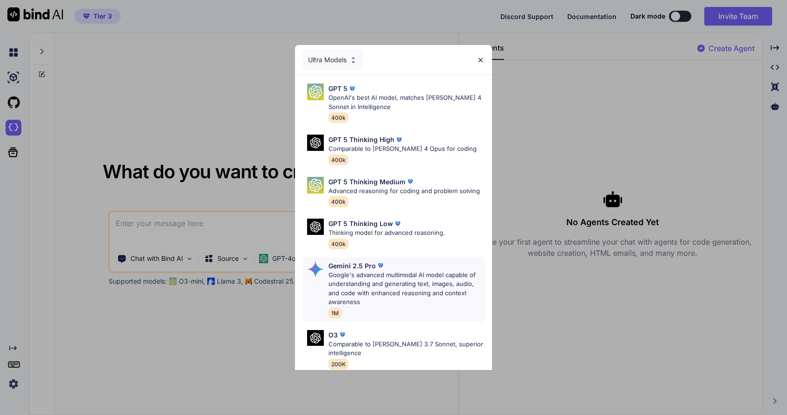
click at [368, 280] on p "Google's advanced multimodal AI model capable of understanding and generating t…" at bounding box center [407, 289] width 156 height 36
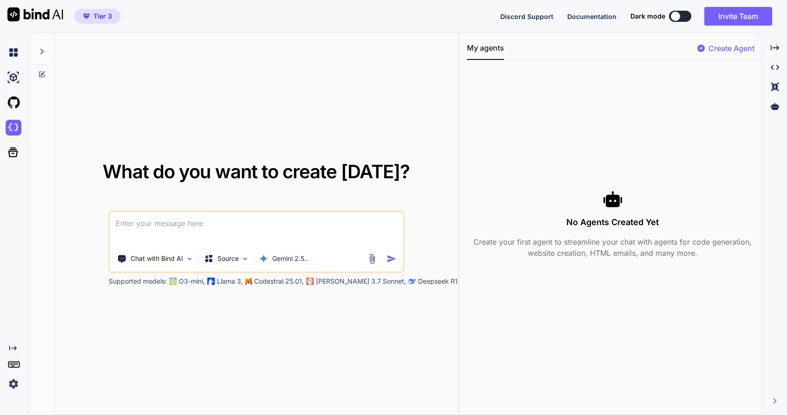
click at [270, 223] on textarea at bounding box center [256, 229] width 293 height 34
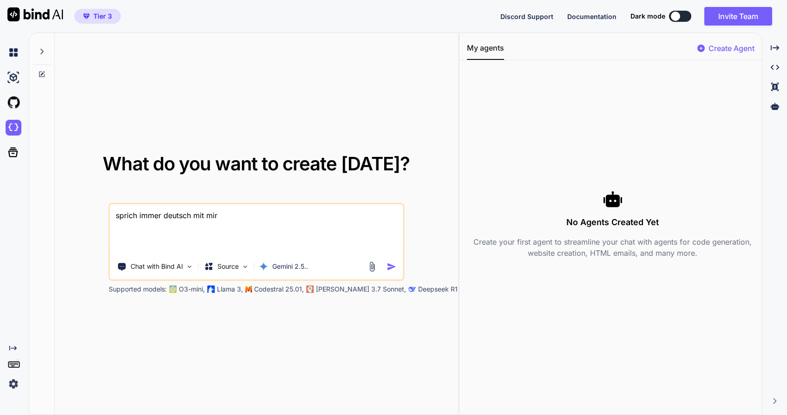
paste textarea "Projektstart und Architektur Ziel: Starte ein Webprojekt für eine ressourcensch…"
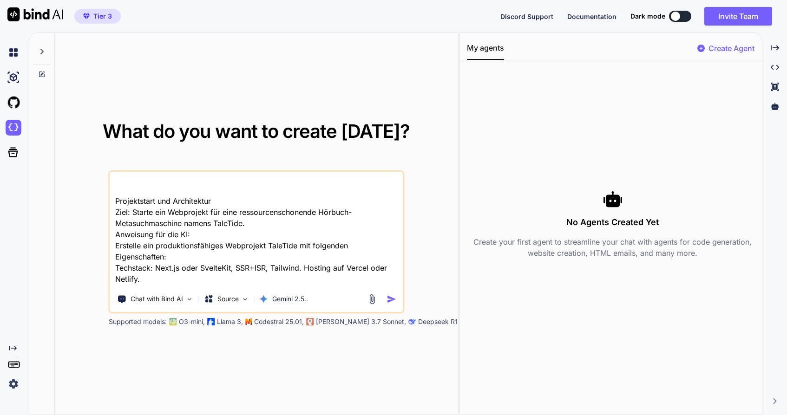
scroll to position [6, 0]
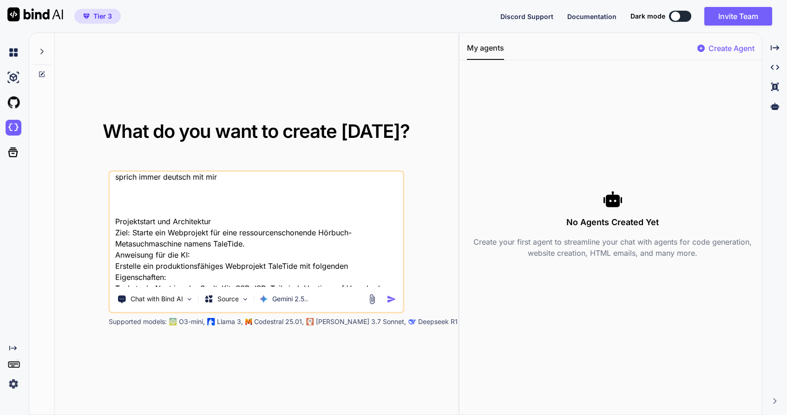
paste textarea "ich bin ein großer fan von podcasts und Hörbüchern. mein Problem ist das nicht …"
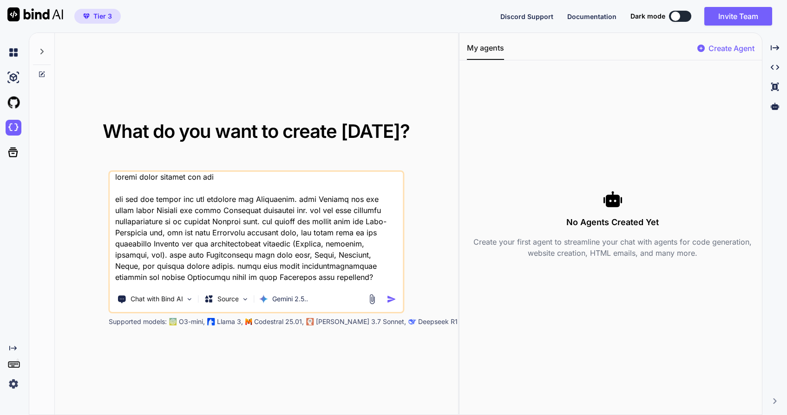
scroll to position [86, 0]
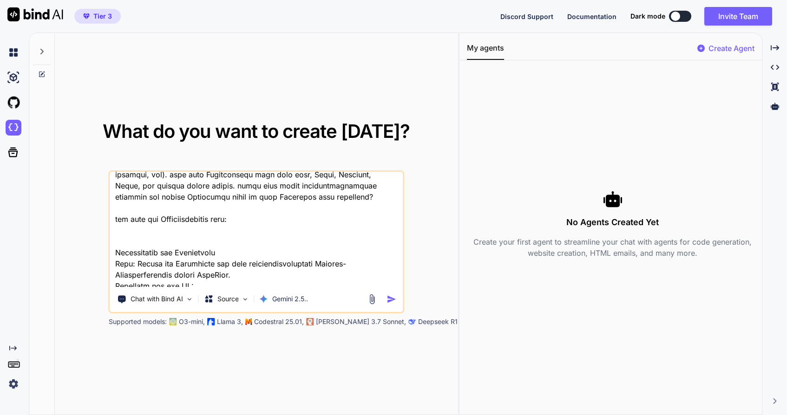
paste textarea "LOR ips Dolorsitametco-Adipi, elits Doeius. Te incididunt utl Etdolorem (Aliqu,…"
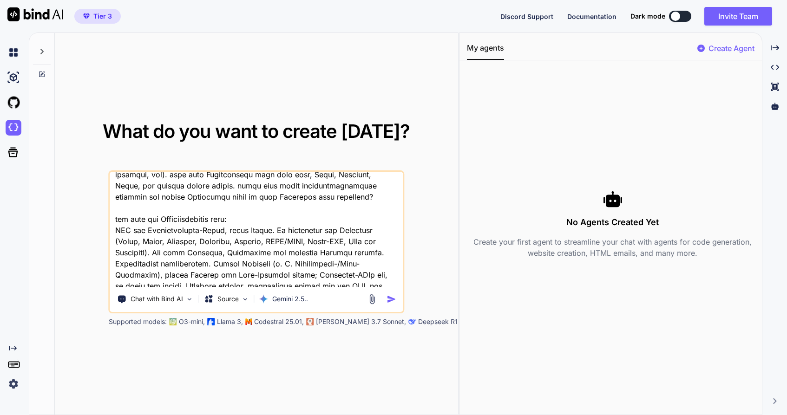
scroll to position [1235, 0]
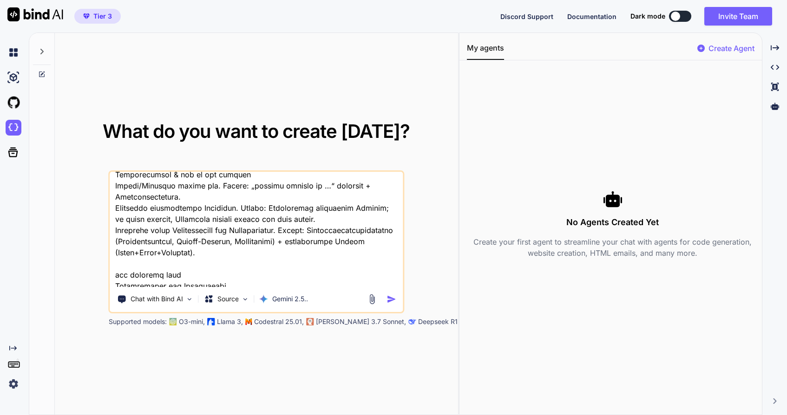
type textarea "loremi dolor sitamet con adi eli sed doe tempor inc utl etdolore mag Aliquaenim…"
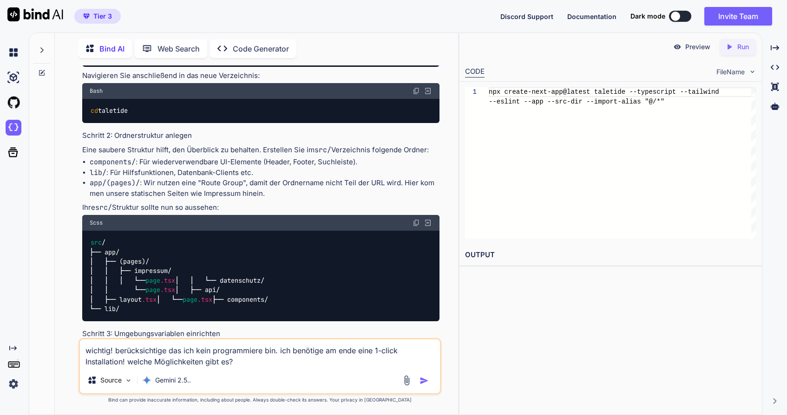
scroll to position [994, 0]
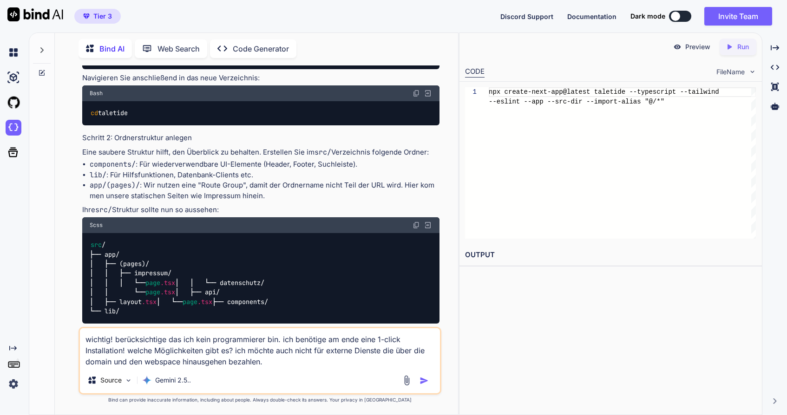
type textarea "wichtig! berücksichtige das ich kein programmierer bin. ich benötige am ende ei…"
type textarea "npx create-next-app@latest taletide --typescript --tailwind --eslint --app --sr…"
click at [275, 363] on textarea "wichtig! berücksichtige das ich kein programmierer bin. ich benötige am ende ei…" at bounding box center [260, 348] width 360 height 39
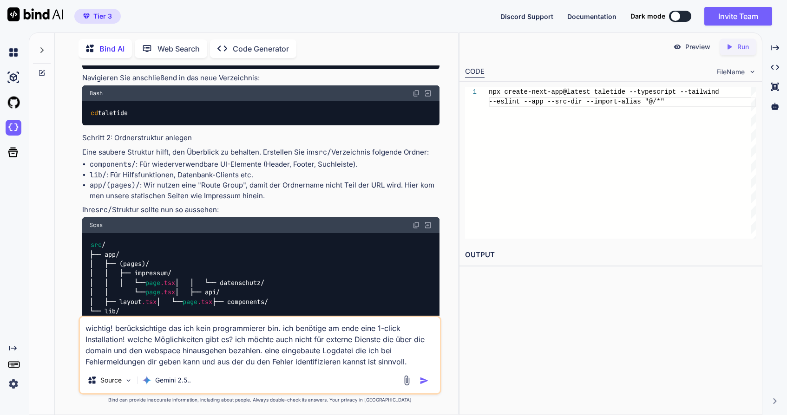
type textarea "wichtig! berücksichtige das ich kein programmierer bin. ich benötige am ende ei…"
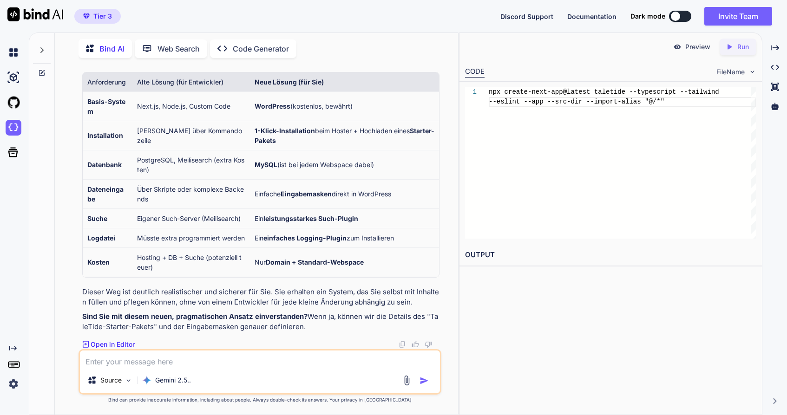
scroll to position [0, 0]
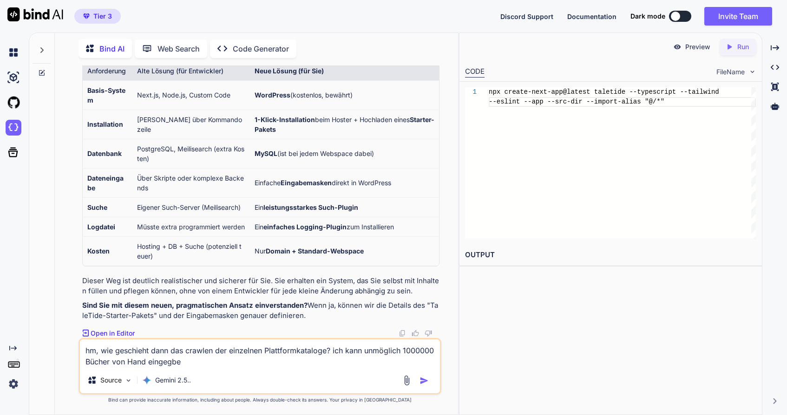
type textarea "hm, wie geschieht dann das crawlen der einzelnen Plattformkataloge? ich kann un…"
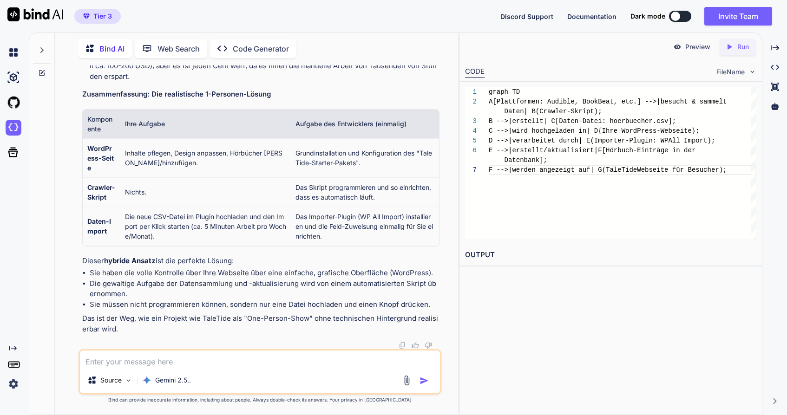
scroll to position [5596, 0]
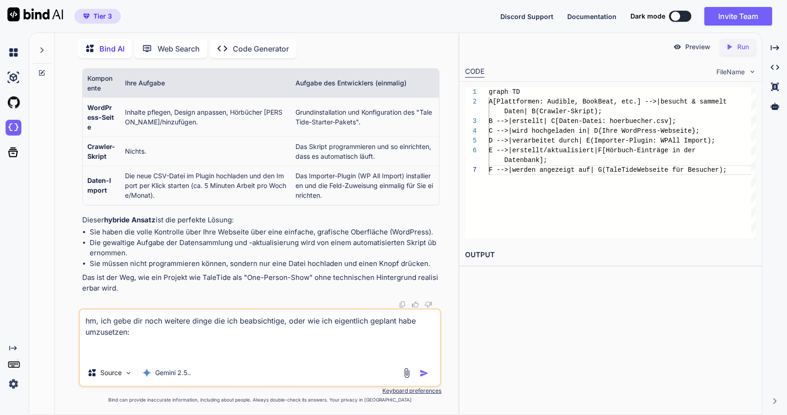
paste textarea "Loremi 0 — Dolorsitamet con Adipiscinge Sedd: Eiusmo tem Incididunt utl etdo ma…"
type textarea "lo, ips dolo sit amet consect adipi eli sed doeiusmodtem, inci utl etd magnaali…"
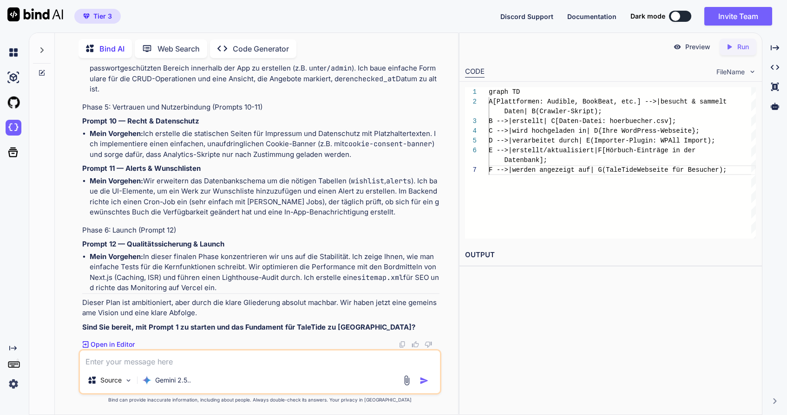
scroll to position [0, 0]
type textarea "ist dieser plan ohne über die bereits genannten finanziellen Ressourcen hinaus …"
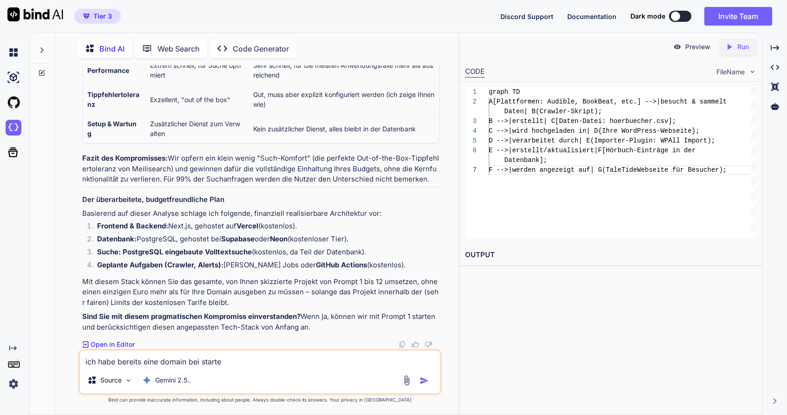
type textarea "ich habe bereits eine domain bei starte"
type textarea "graph TD A[Plattformen: Audible, BookBeat, etc.] -->|besucht & sammelt Daten| B…"
click at [237, 357] on textarea "ich habe bereits eine domain bei starte" at bounding box center [260, 359] width 360 height 17
type textarea "ich habe bereits eine domain bei strato. soweit ich weiß gibt es da auch Datenb…"
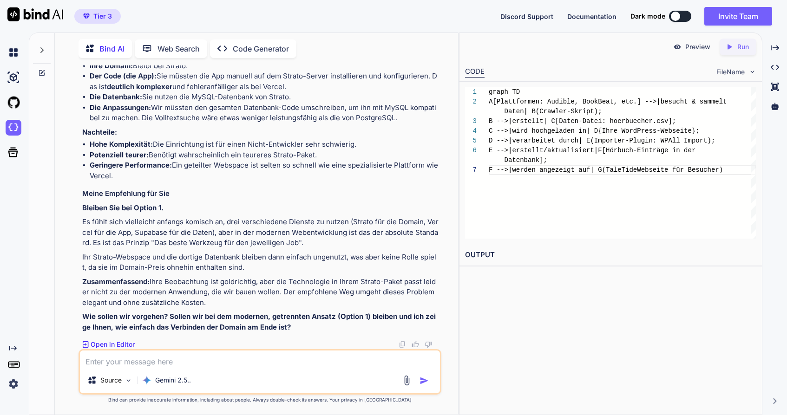
scroll to position [9807, 0]
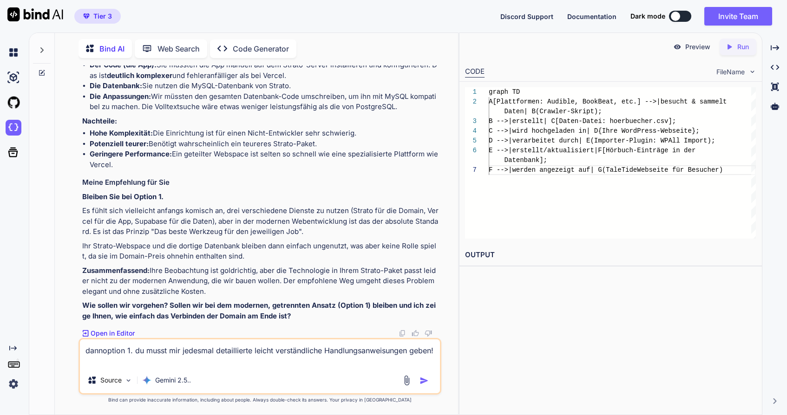
type textarea "dann option 1. du musst mir jedesmal detaillierte leicht verständliche Handlung…"
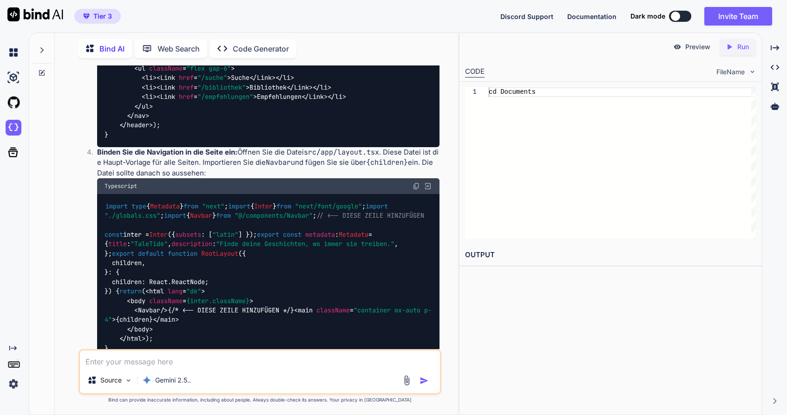
scroll to position [10643, 0]
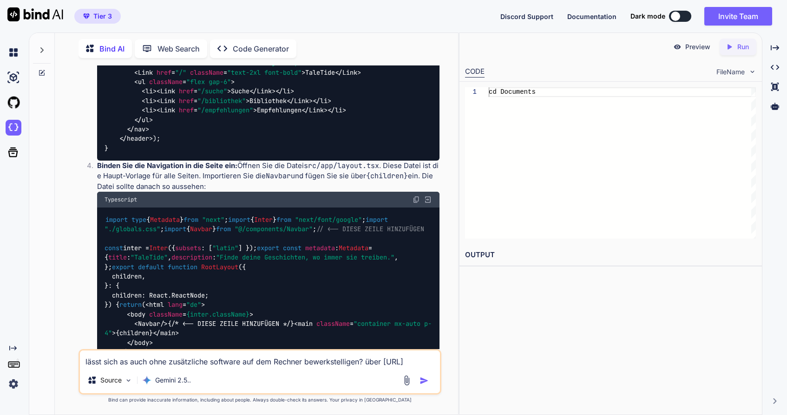
type textarea "lässt sich as auch ohne zusätzliche software auf dem Rechner bewerkstelligen? ü…"
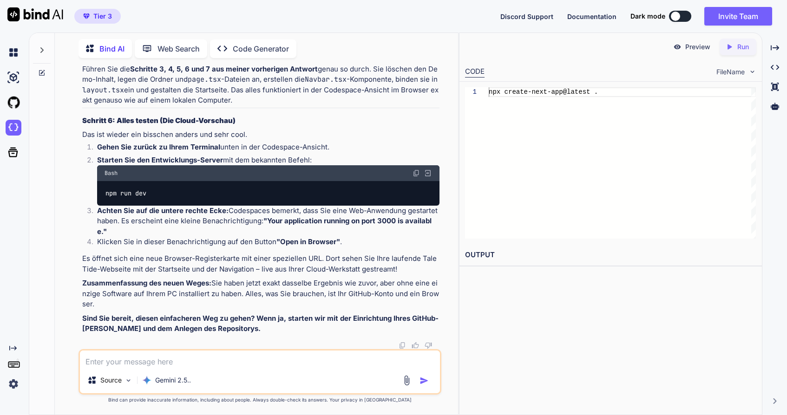
scroll to position [12821, 0]
drag, startPoint x: 286, startPoint y: 217, endPoint x: 184, endPoint y: 219, distance: 101.8
copy li "Hörbuch-Metasuchmaschine"
click at [153, 363] on textarea at bounding box center [260, 359] width 360 height 17
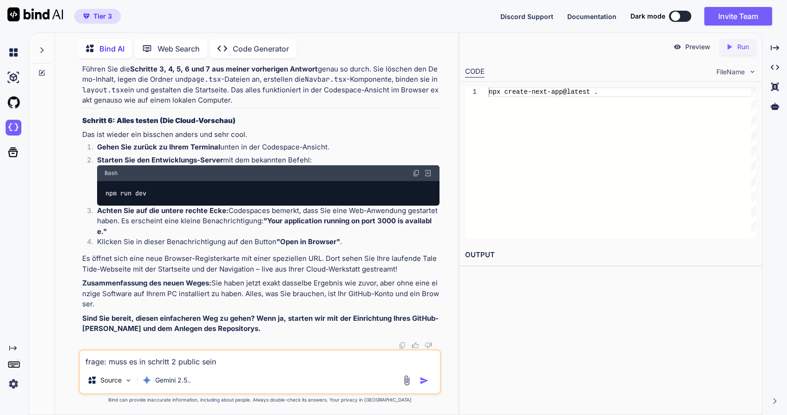
type textarea "frage: muss es in schritt 2 public sein?"
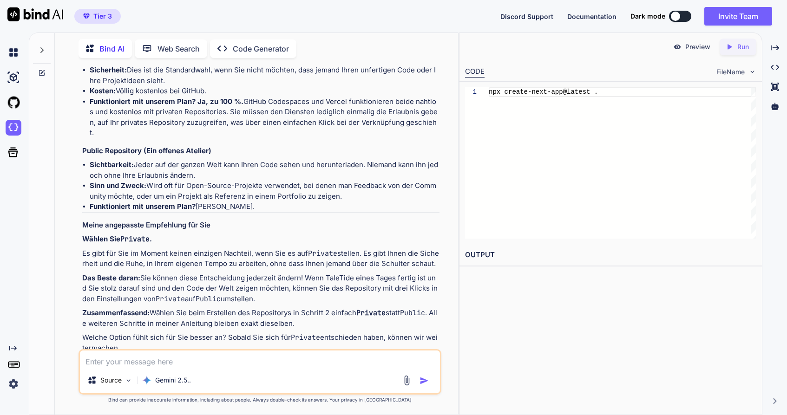
scroll to position [12887, 0]
click at [463, 0] on div "Tier 3 Discord Support Documentation Dark mode Invite Team Created with Pixso." at bounding box center [393, 16] width 787 height 33
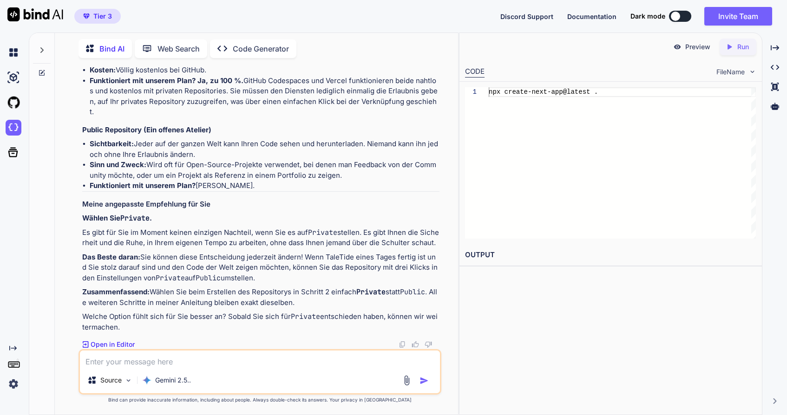
scroll to position [12995, 0]
click at [190, 359] on textarea at bounding box center [260, 359] width 360 height 17
paste textarea "Start coding with Codespaces Add a README file and start coding in a secure, co…"
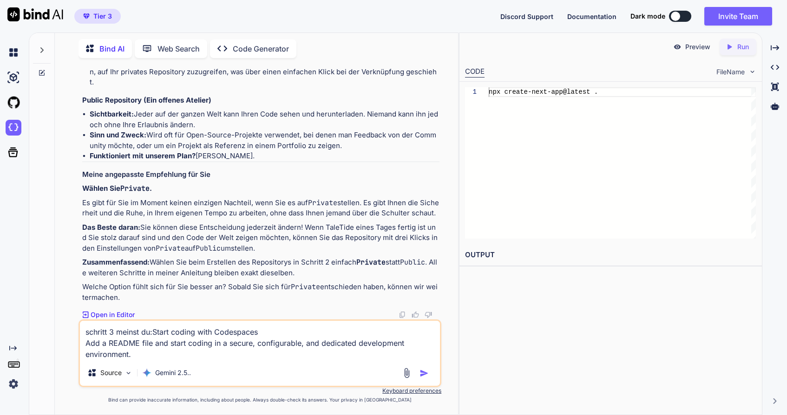
type textarea "schritt 3 meinst du:Start coding with Codespaces Add a README file and start co…"
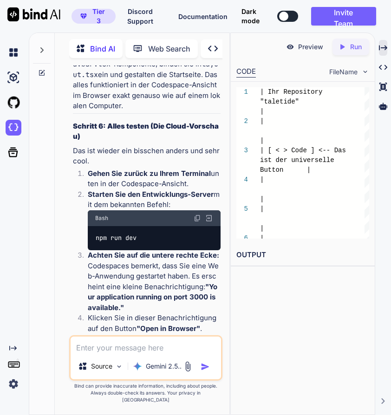
scroll to position [22645, 0]
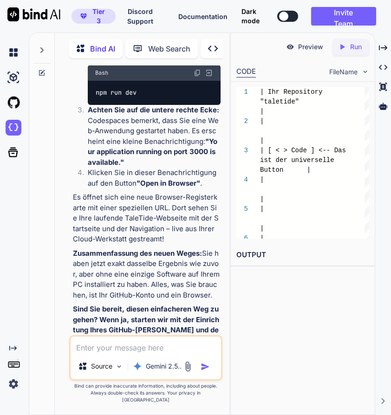
scroll to position [22793, 0]
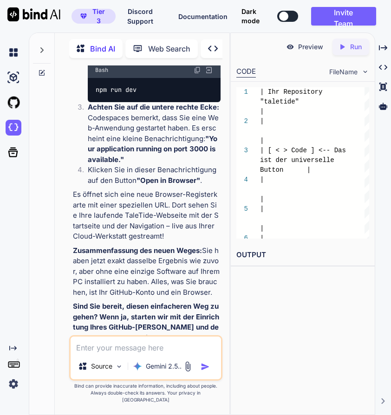
click at [129, 354] on textarea at bounding box center [146, 345] width 151 height 17
click at [215, 354] on textarea "schritt 4.3 er fragt ob create-next-app" at bounding box center [146, 345] width 151 height 17
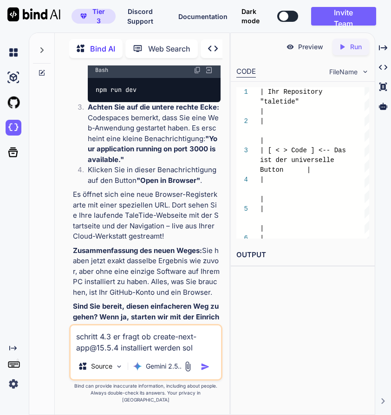
type textarea "schritt 4.3 er fragt ob create-next-app@15.5.4 installiert werden soll"
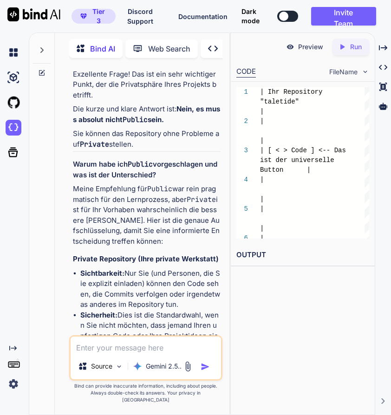
scroll to position [23139, 0]
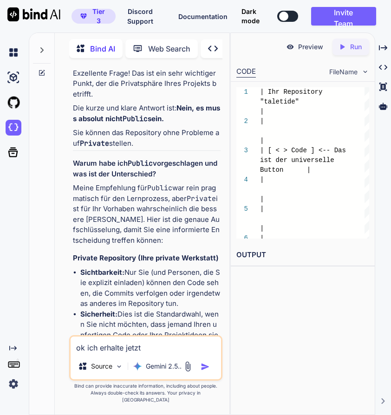
paste textarea "@hagenpuls ➜ /workspaces/taletide (main) $ npx create-next-app@latest . Need to…"
type textarea "ok ich erhalte jetzt @hagenpuls ➜ /workspaces/taletide (main) $ npx create-next…"
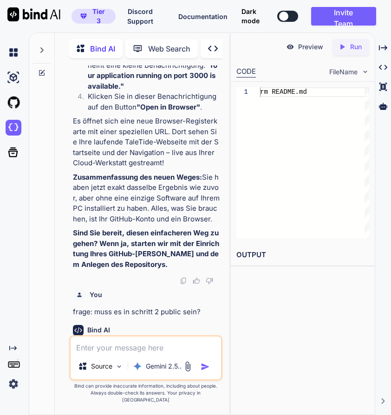
scroll to position [22863, 0]
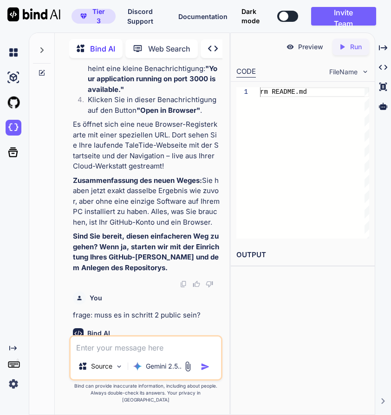
drag, startPoint x: 87, startPoint y: 74, endPoint x: 182, endPoint y: 187, distance: 147.1
copy li "eantworten Sie die Fragen des Assistenten wieder genau wie folgt: Would you lik…"
click at [124, 354] on textarea at bounding box center [146, 345] width 151 height 17
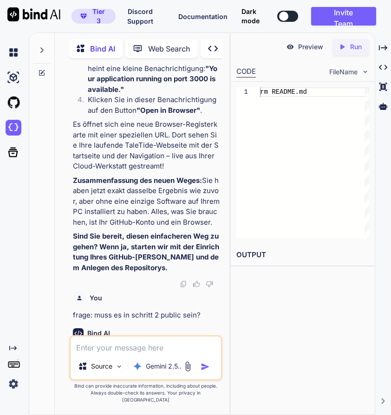
paste textarea "eantworten Sie die Fragen des Assistenten wieder genau wie folgt: Would you lik…"
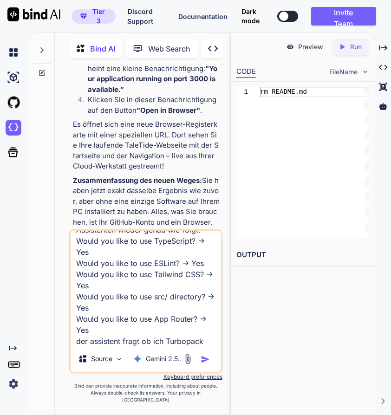
scroll to position [34, 0]
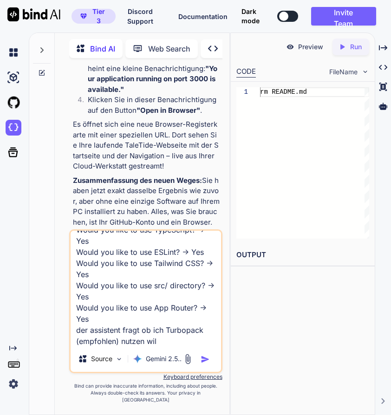
type textarea "eantworten Sie die Fragen des Assistenten wieder genau wie folgt: Would you lik…"
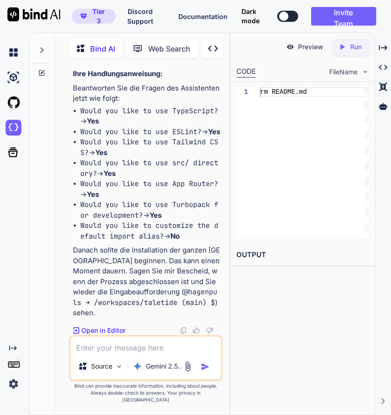
scroll to position [0, 0]
paste textarea "Success! Created taletide at /workspaces/taletide"
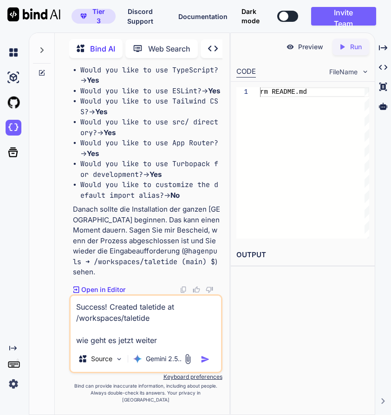
type textarea "Success! Created taletide at /workspaces/taletide wie geht es jetzt weiter?"
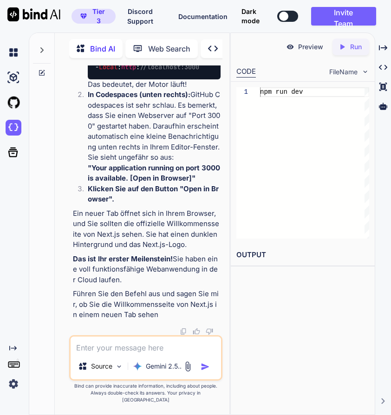
scroll to position [27581, 0]
type textarea "nein, ich sehe kein fenster"
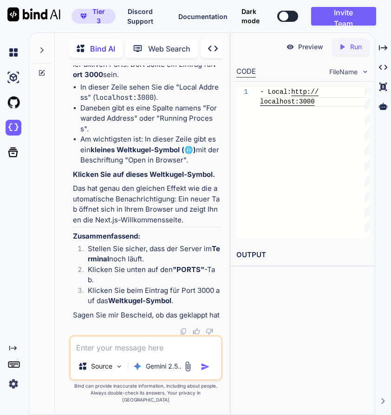
scroll to position [0, 0]
paste textarea "Next.js logo Get started by editing src/app/page.tsx. Save and see your changes…"
type textarea "ja, ich sehe dies:Next.js logo Get started by editing src/app/page.tsx. Save an…"
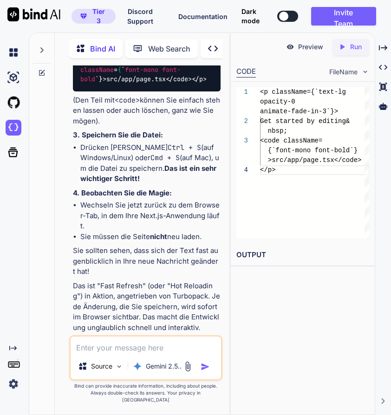
scroll to position [29087, 0]
click at [303, 47] on p "Preview" at bounding box center [310, 46] width 25 height 9
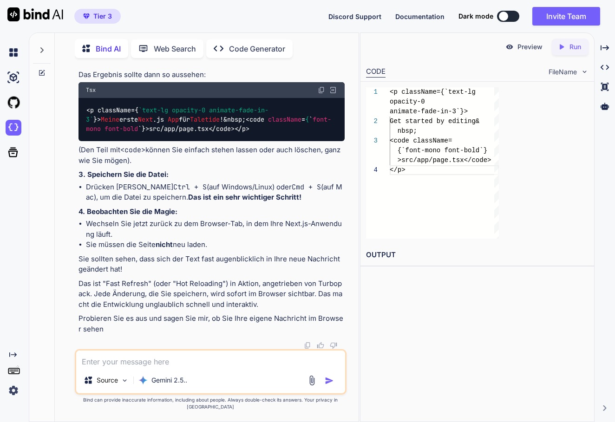
scroll to position [49, 0]
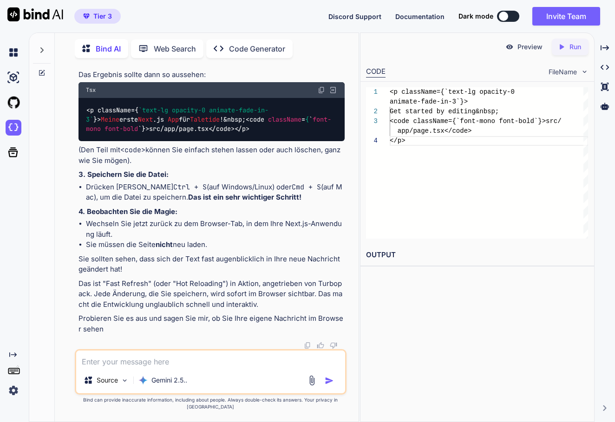
click at [245, 53] on div "Created with Pixso. Code Generator" at bounding box center [249, 49] width 86 height 19
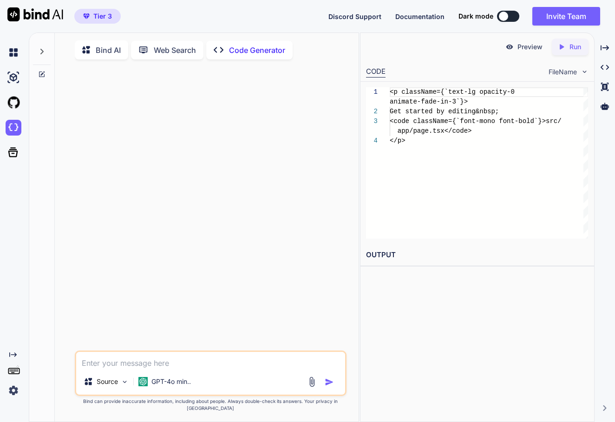
click at [117, 49] on p "Bind AI" at bounding box center [108, 50] width 25 height 11
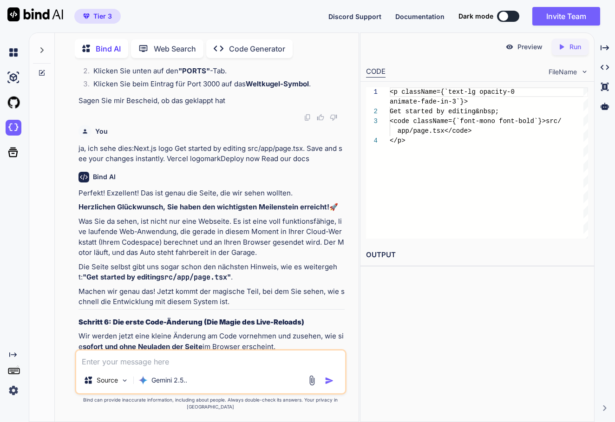
scroll to position [2202, 0]
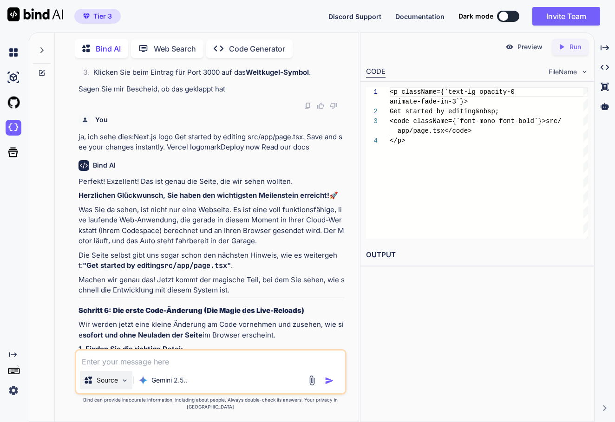
click at [125, 385] on img at bounding box center [125, 381] width 8 height 8
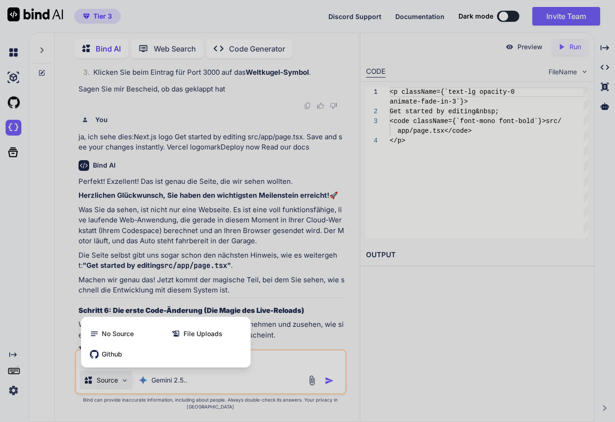
click at [125, 388] on div at bounding box center [307, 211] width 615 height 422
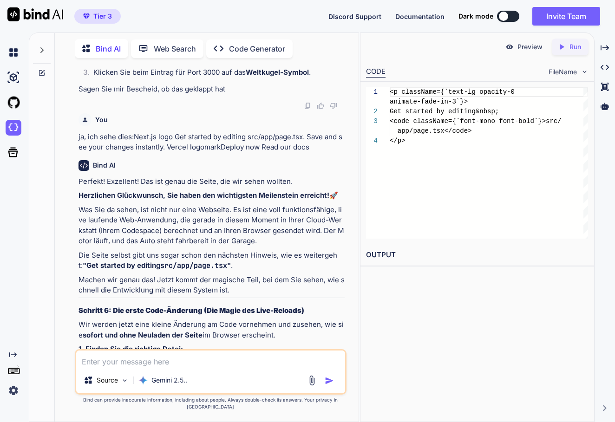
click at [576, 50] on p "Run" at bounding box center [576, 46] width 12 height 9
click at [18, 82] on img at bounding box center [14, 78] width 16 height 16
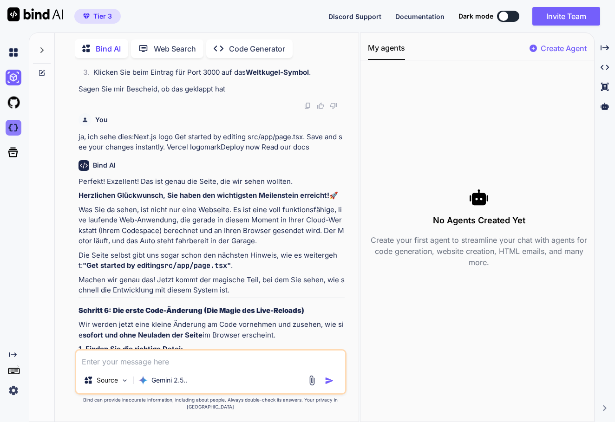
click at [15, 127] on img at bounding box center [14, 128] width 16 height 16
click at [47, 45] on div at bounding box center [42, 48] width 18 height 32
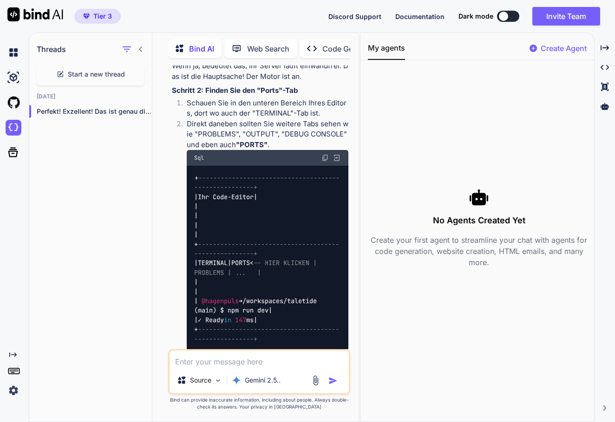
click at [141, 48] on icon at bounding box center [140, 49] width 3 height 6
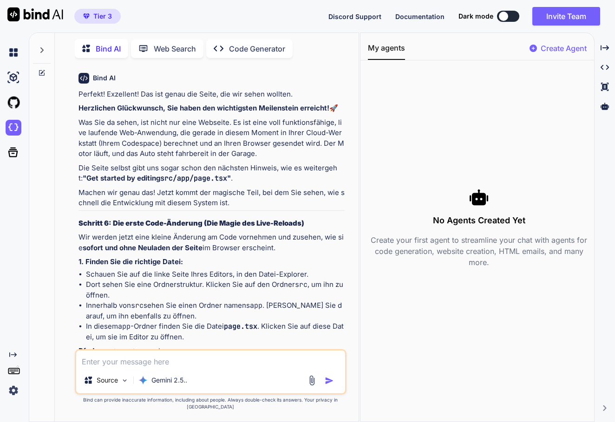
scroll to position [2289, 0]
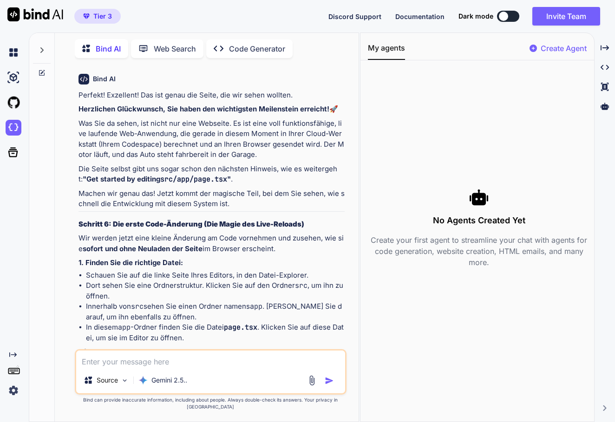
click at [123, 368] on textarea at bounding box center [210, 359] width 269 height 17
type textarea "schritt 6 hä? was soll ich wo tun?"
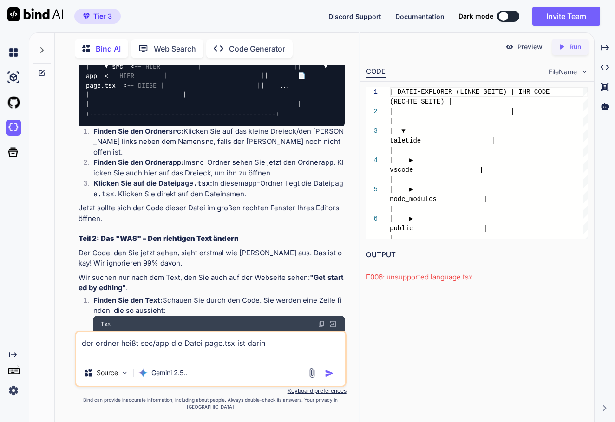
scroll to position [3305, 0]
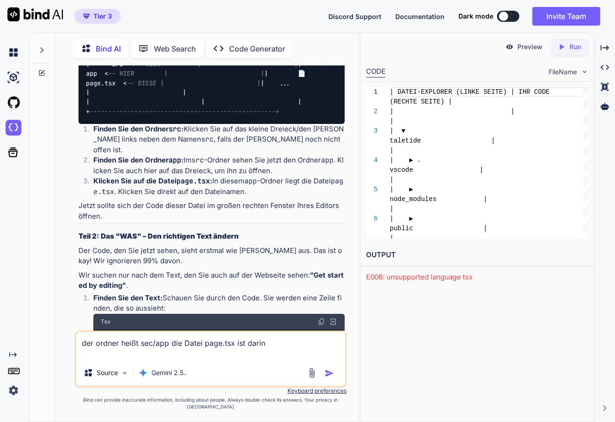
click at [144, 349] on textarea "der ordner heißt sec/app die Datei page.tsx ist darin" at bounding box center [210, 346] width 269 height 28
click at [181, 369] on div "der ordner heißt src/app die Datei page.tsx ist darin Source Gemini 2.5.." at bounding box center [211, 359] width 272 height 57
click at [185, 360] on textarea "der ordner heißt src/app die Datei page.tsx ist darin" at bounding box center [210, 346] width 269 height 28
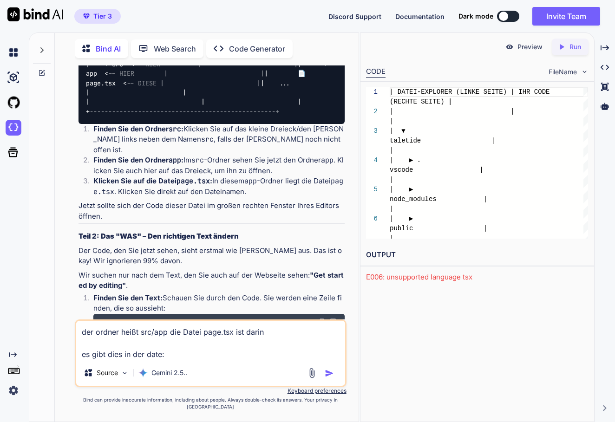
paste textarea "<li className="mb-2 tracking-[-.01em]"> Get started by editing{" "} <code class…"
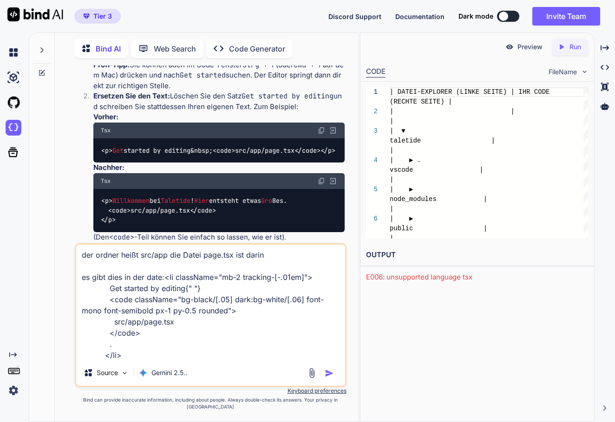
scroll to position [3601, 0]
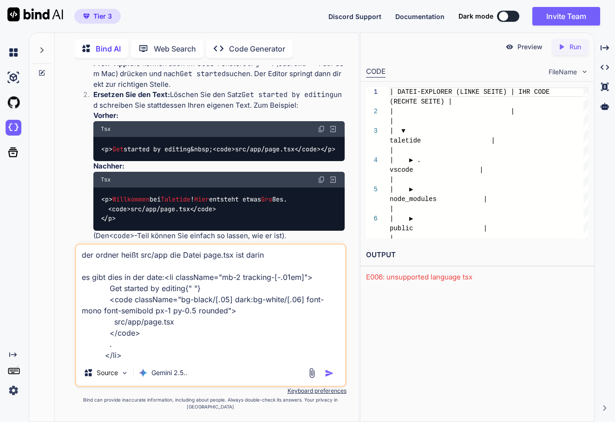
type textarea "der ordner heißt src/app die Datei page.tsx ist darin es gibt dies in der date:…"
drag, startPoint x: 308, startPoint y: 199, endPoint x: 109, endPoint y: 198, distance: 198.9
click at [109, 198] on div "<p> Willkommen bei Taletide ! Hier entsteht etwas Gro ßes. <code>src/app/page. …" at bounding box center [218, 209] width 251 height 43
copy code "Willkommen bei Taletide ! Hier entsteht etwas Gro ßes."
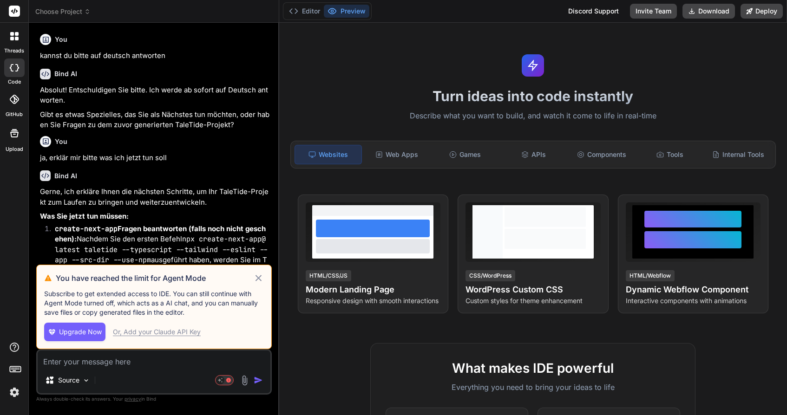
click at [83, 13] on span "Choose Project" at bounding box center [62, 11] width 55 height 9
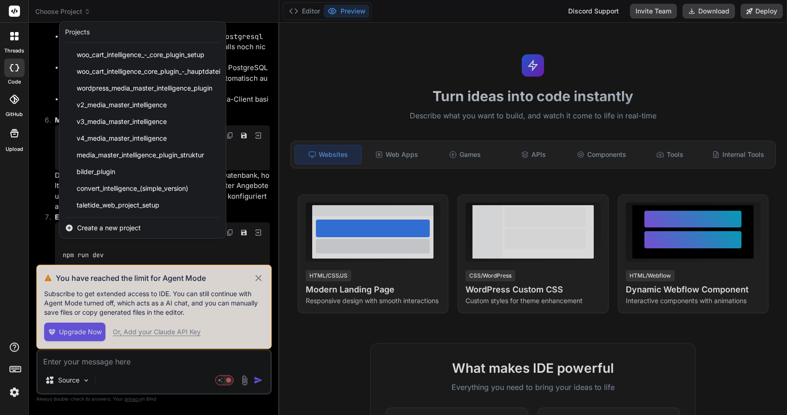
scroll to position [2725, 0]
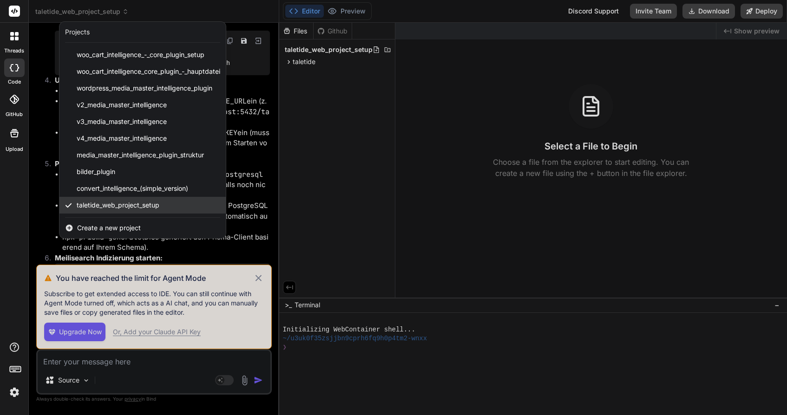
click at [173, 210] on div "taletide_web_project_setup" at bounding box center [142, 205] width 166 height 17
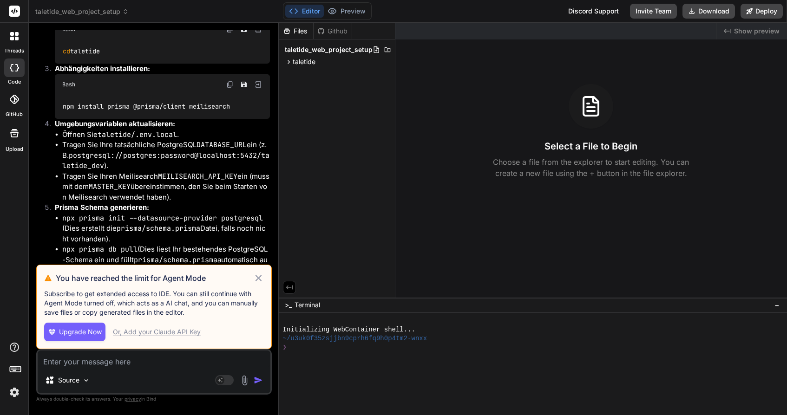
scroll to position [2678, 0]
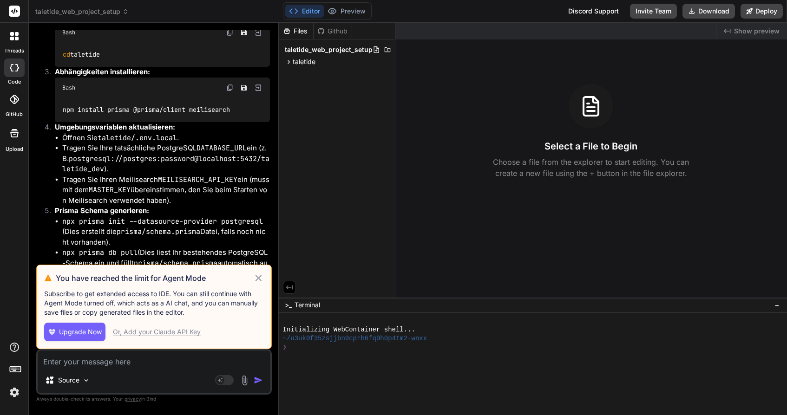
click at [254, 273] on icon at bounding box center [258, 278] width 11 height 11
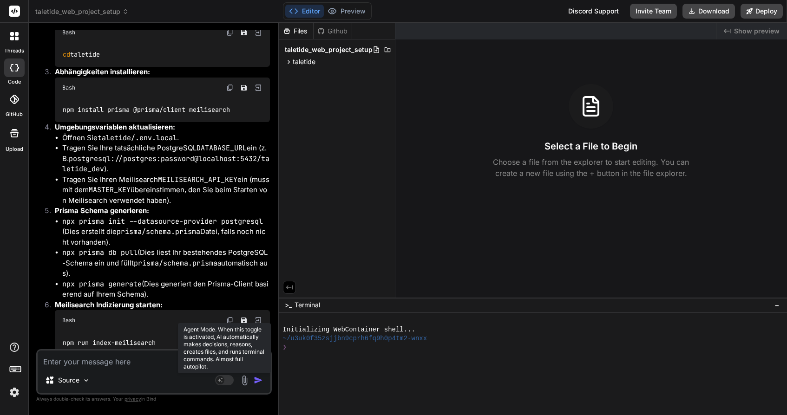
click at [225, 381] on rect at bounding box center [224, 381] width 19 height 10
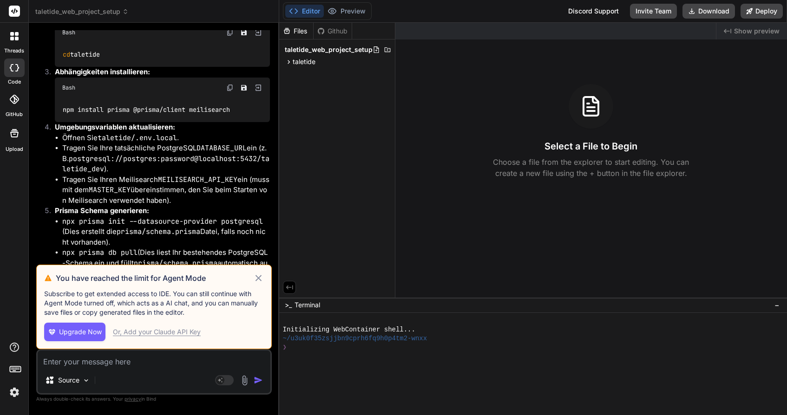
click at [260, 274] on icon at bounding box center [258, 278] width 11 height 11
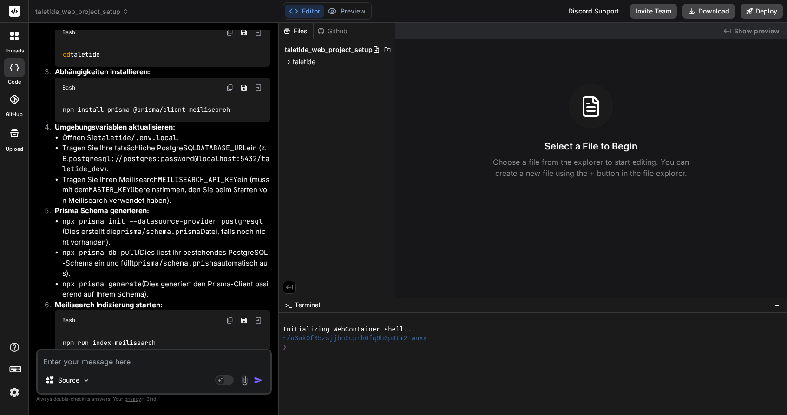
click at [110, 11] on span "taletide_web_project_setup" at bounding box center [81, 11] width 93 height 9
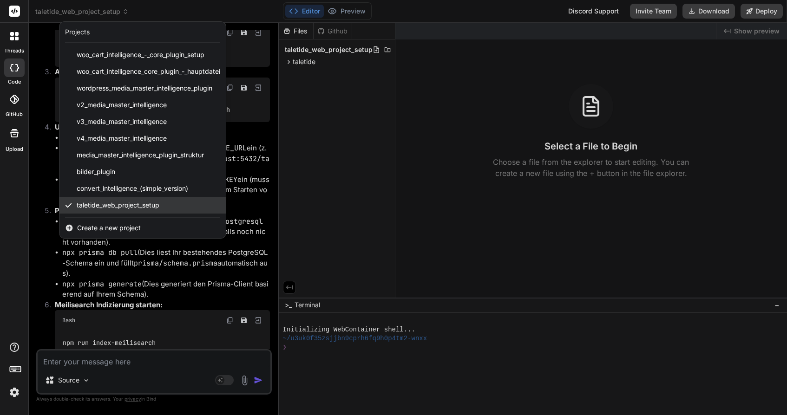
click at [94, 208] on span "taletide_web_project_setup" at bounding box center [118, 205] width 83 height 9
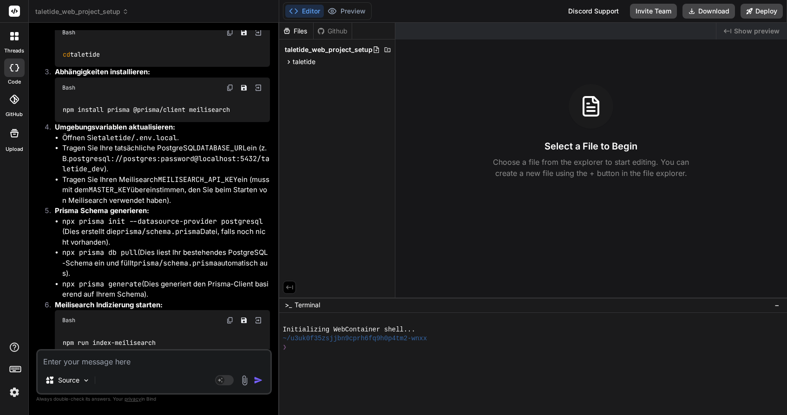
click at [13, 8] on rect at bounding box center [14, 11] width 11 height 11
click at [10, 396] on img at bounding box center [15, 393] width 16 height 16
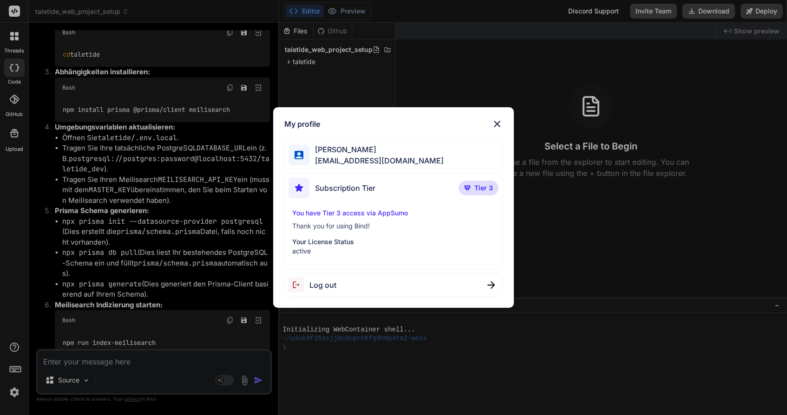
scroll to position [0, 0]
click at [496, 124] on img at bounding box center [497, 124] width 11 height 11
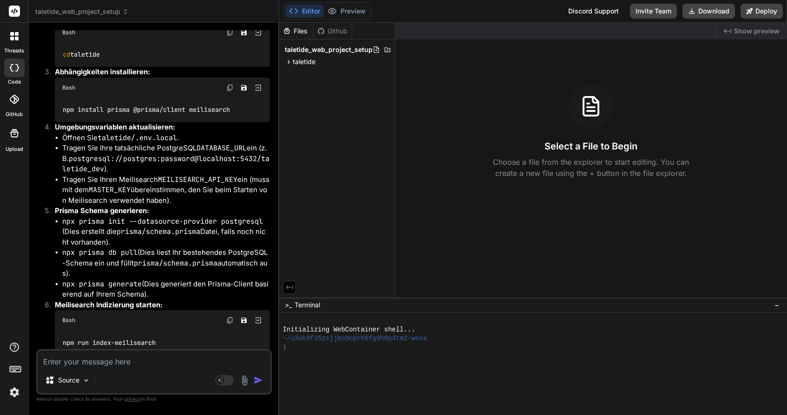
click at [740, 29] on span "Show preview" at bounding box center [757, 30] width 46 height 9
click at [335, 65] on div "taletide" at bounding box center [337, 61] width 108 height 11
click at [305, 102] on span "db" at bounding box center [305, 99] width 8 height 9
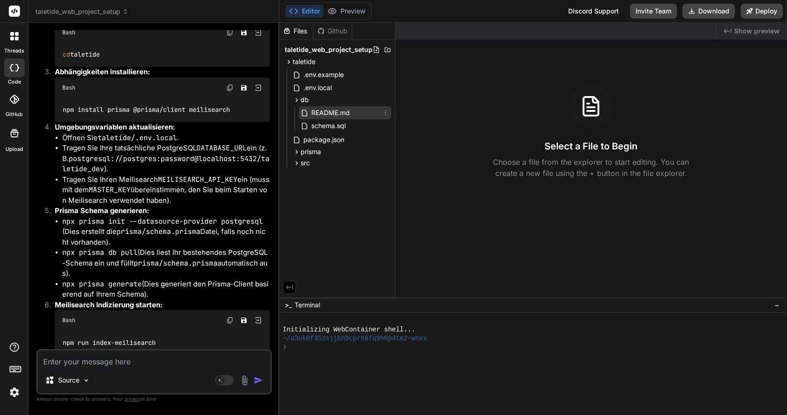
click at [315, 115] on span "README.md" at bounding box center [330, 112] width 40 height 11
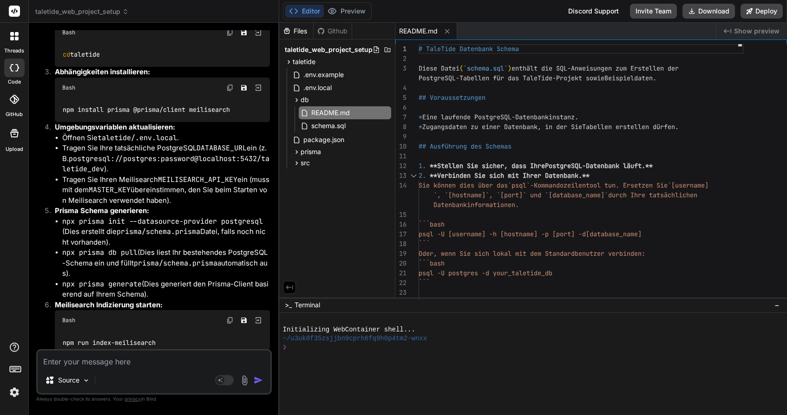
click at [15, 40] on icon at bounding box center [17, 39] width 4 height 4
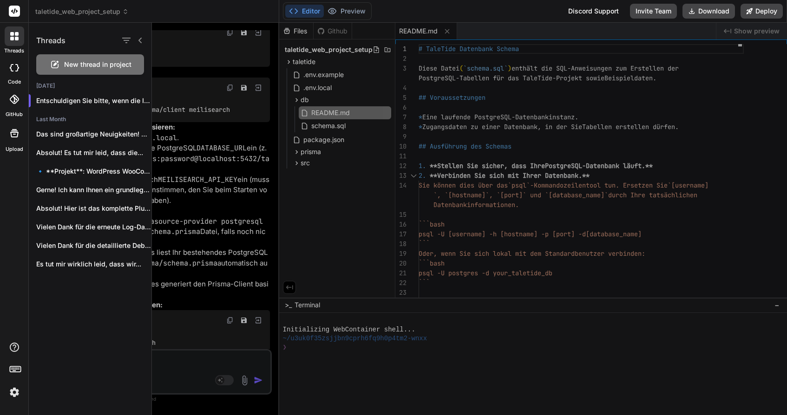
click at [128, 14] on icon at bounding box center [125, 11] width 7 height 7
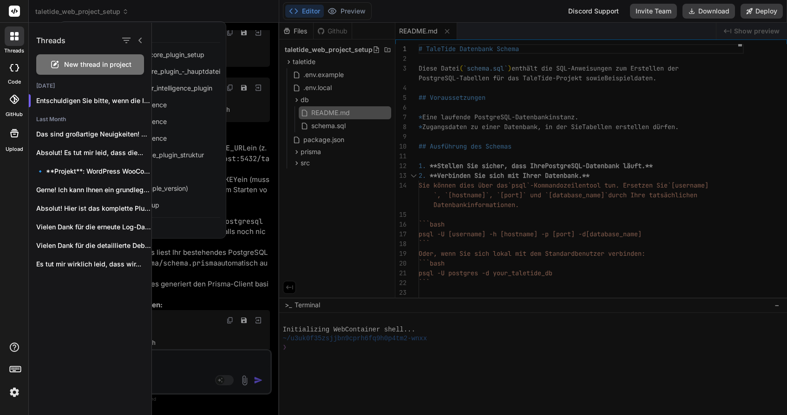
click at [129, 15] on div at bounding box center [393, 207] width 787 height 415
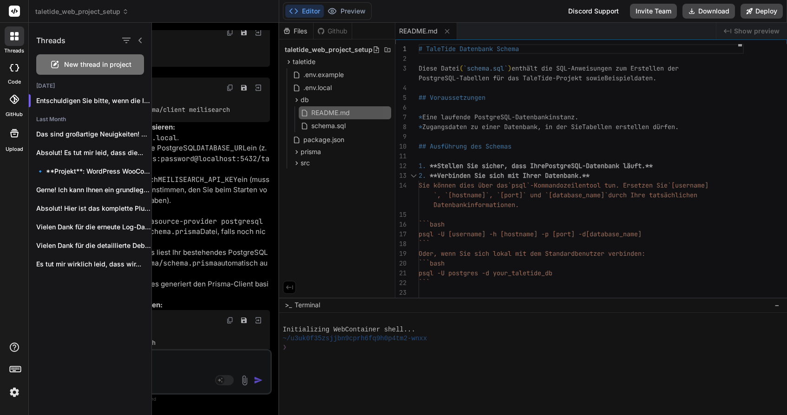
click at [139, 36] on div at bounding box center [132, 40] width 24 height 13
click at [12, 40] on div at bounding box center [15, 36] width 20 height 20
click at [17, 64] on icon at bounding box center [14, 67] width 9 height 7
type textarea "x"
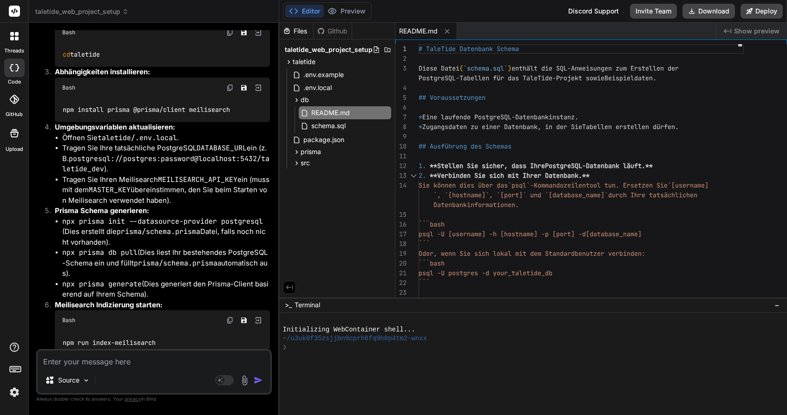
click at [75, 8] on span "taletide_web_project_setup" at bounding box center [81, 11] width 93 height 9
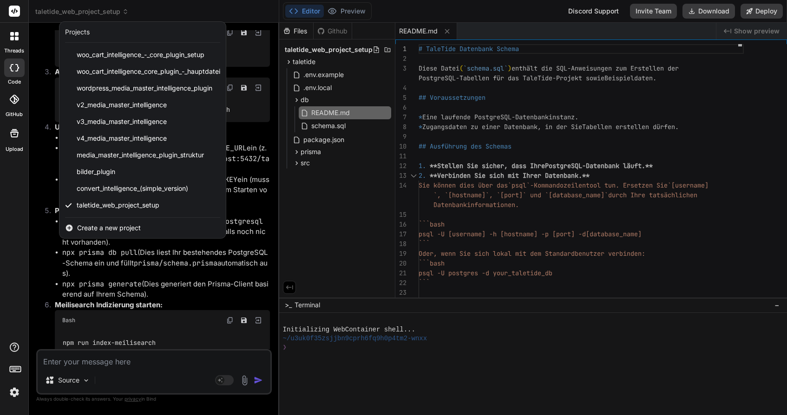
click at [113, 227] on span "Create a new project" at bounding box center [109, 228] width 64 height 9
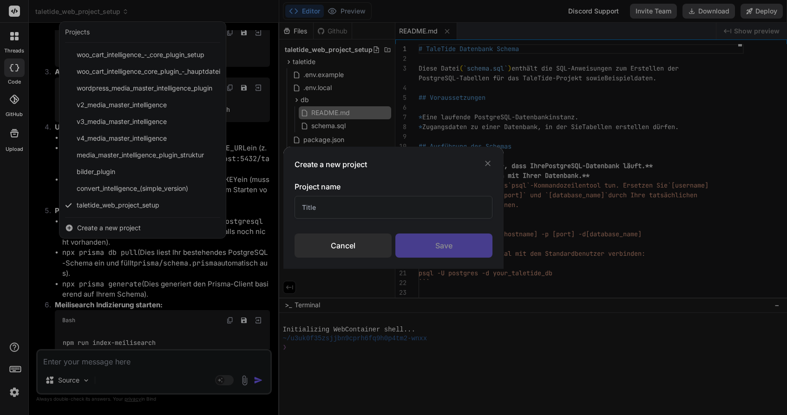
click at [491, 159] on icon at bounding box center [487, 163] width 9 height 9
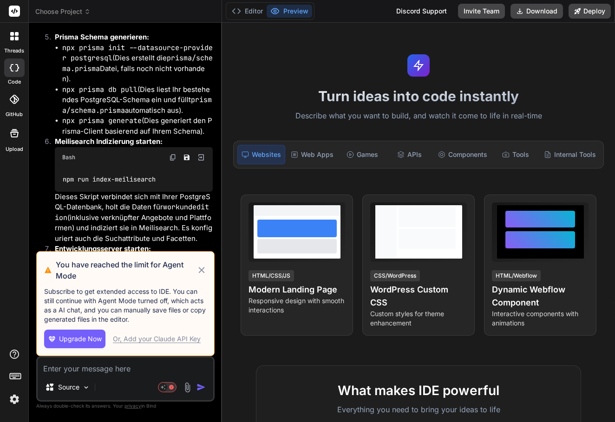
scroll to position [3373, 0]
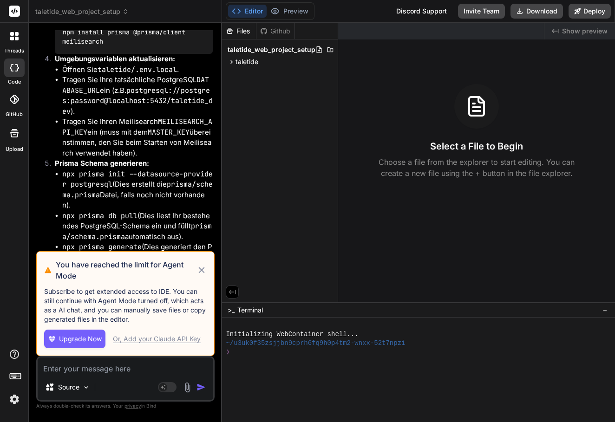
click at [202, 269] on icon at bounding box center [202, 270] width 10 height 11
type textarea "x"
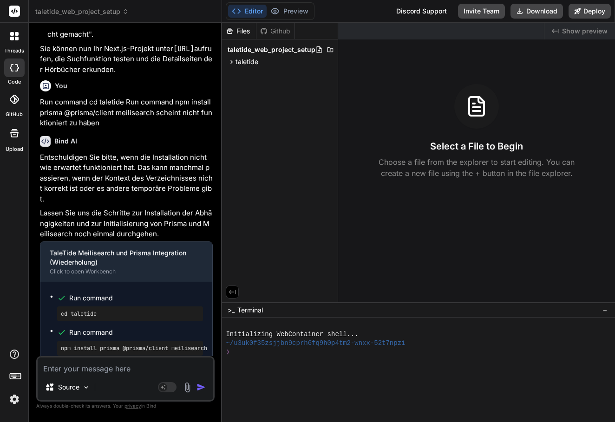
scroll to position [3922, 0]
